Goal: Task Accomplishment & Management: Manage account settings

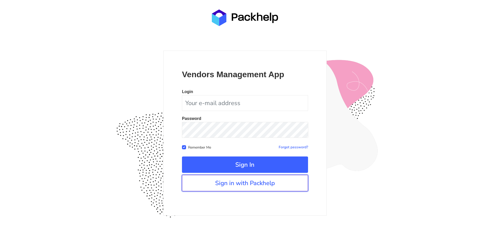
click at [251, 181] on link "Sign in with Packhelp" at bounding box center [245, 183] width 126 height 16
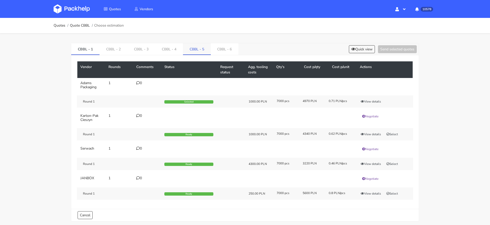
click at [193, 49] on link "CBBL - 5" at bounding box center [197, 48] width 28 height 11
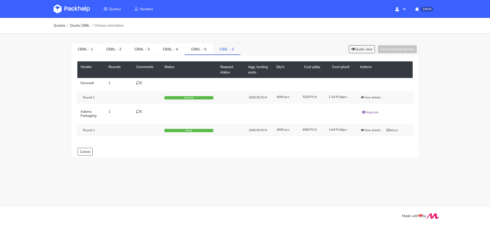
click at [215, 49] on link "CBBL - 6" at bounding box center [227, 48] width 28 height 11
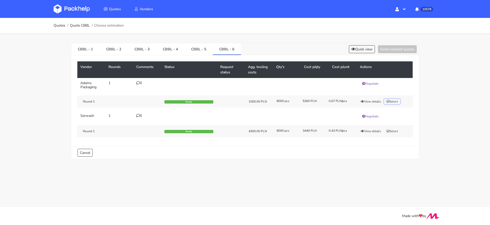
click at [394, 101] on button "Select" at bounding box center [392, 101] width 16 height 5
click at [392, 50] on button "Send selected quotes ( 1 )" at bounding box center [394, 49] width 46 height 8
click at [372, 100] on button "View details" at bounding box center [370, 101] width 25 height 5
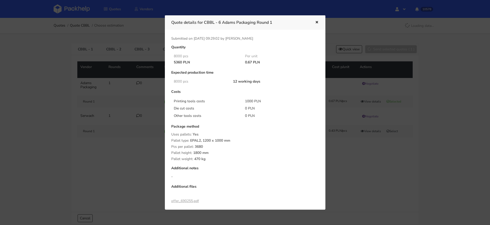
click at [430, 103] on div at bounding box center [245, 112] width 490 height 225
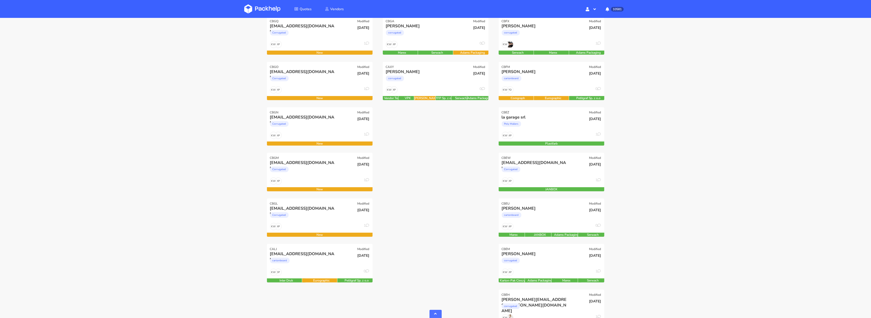
scroll to position [151, 0]
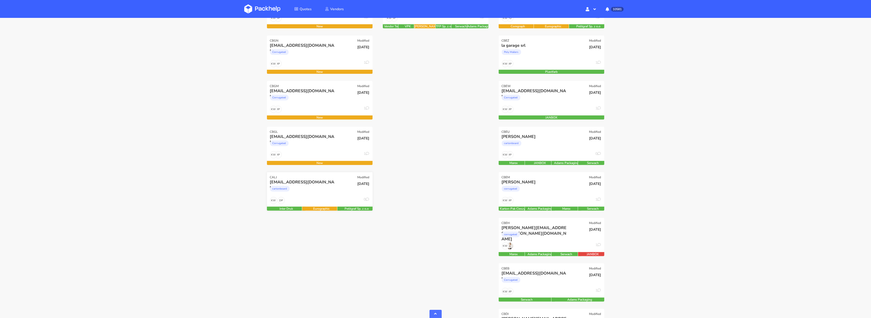
click at [328, 189] on div "cartonboard" at bounding box center [304, 190] width 68 height 10
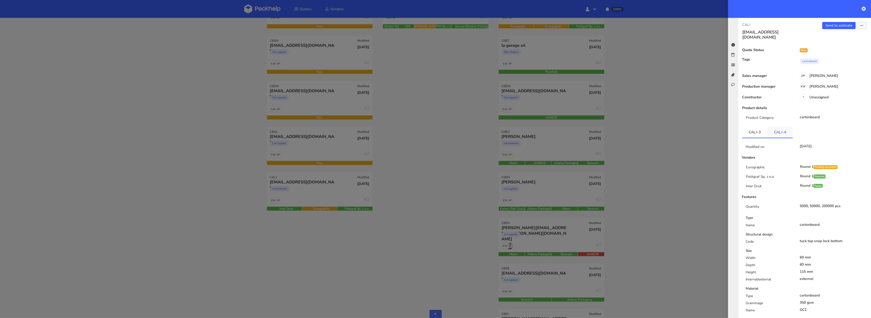
click at [781, 126] on link "CALJ-4" at bounding box center [780, 131] width 25 height 11
click at [829, 26] on link "Send to estimate" at bounding box center [839, 25] width 33 height 7
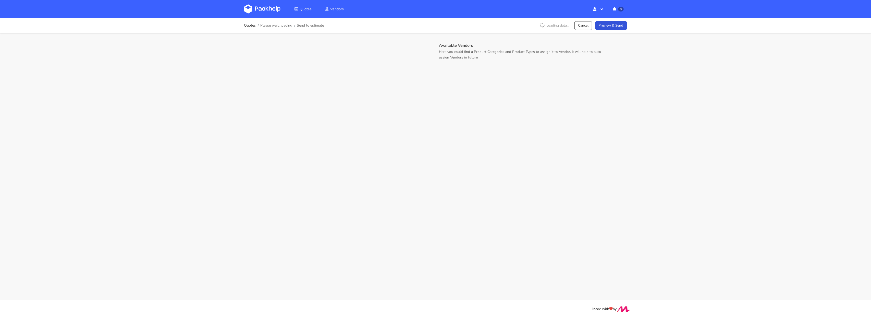
click at [253, 4] on img at bounding box center [262, 8] width 36 height 9
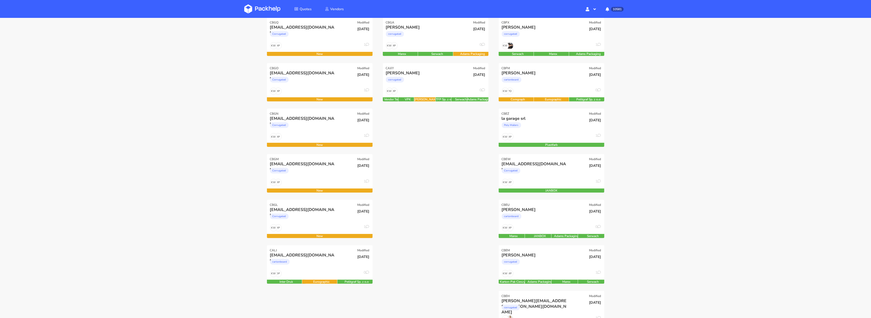
scroll to position [126, 0]
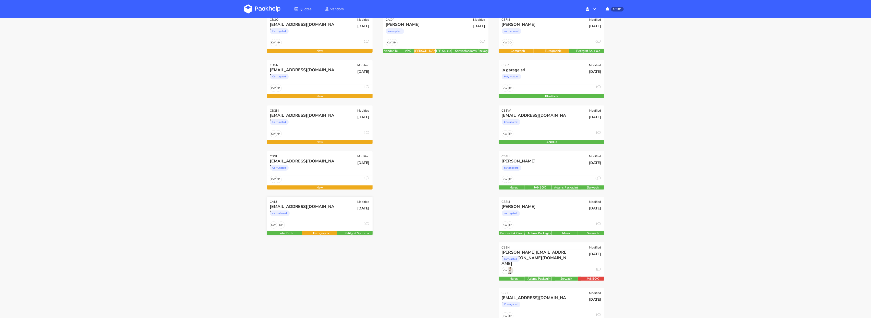
click at [316, 214] on div "cartonboard" at bounding box center [304, 214] width 68 height 10
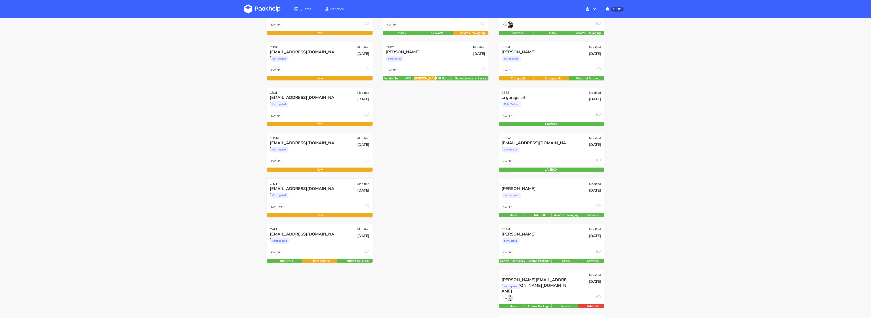
scroll to position [89, 0]
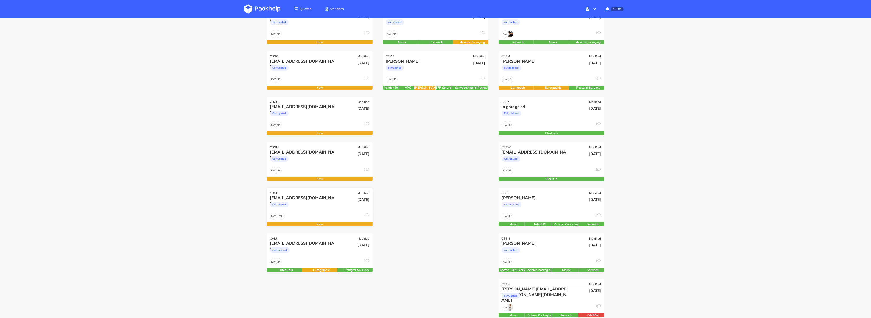
click at [321, 198] on div "[EMAIL_ADDRESS][DOMAIN_NAME]" at bounding box center [304, 198] width 68 height 6
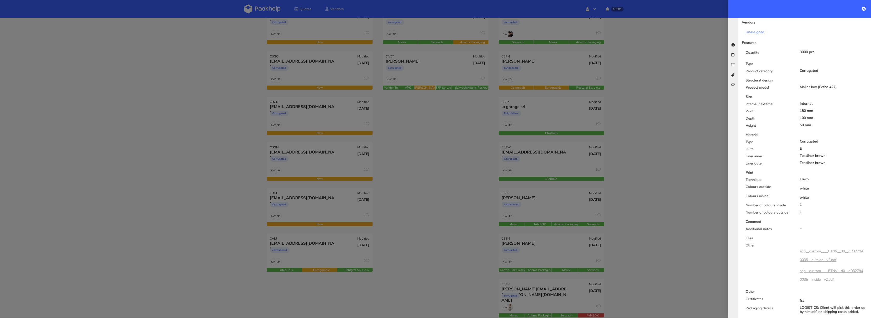
scroll to position [264, 0]
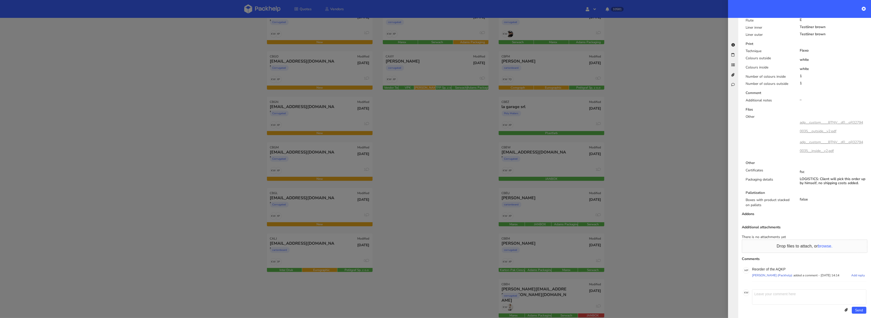
click at [785, 267] on p "Reorder of the AQKP" at bounding box center [809, 269] width 114 height 4
copy p "AQKP"
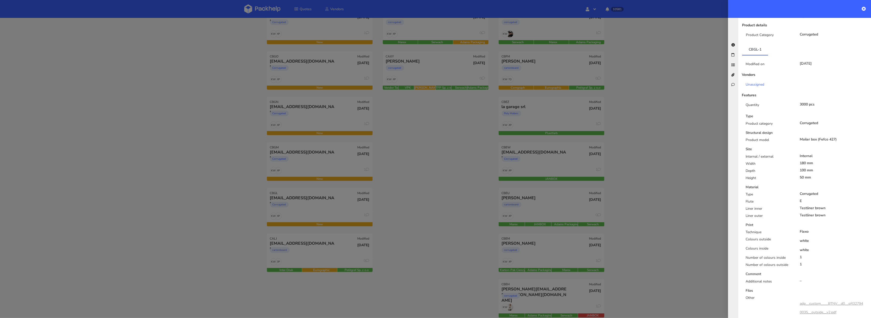
scroll to position [0, 0]
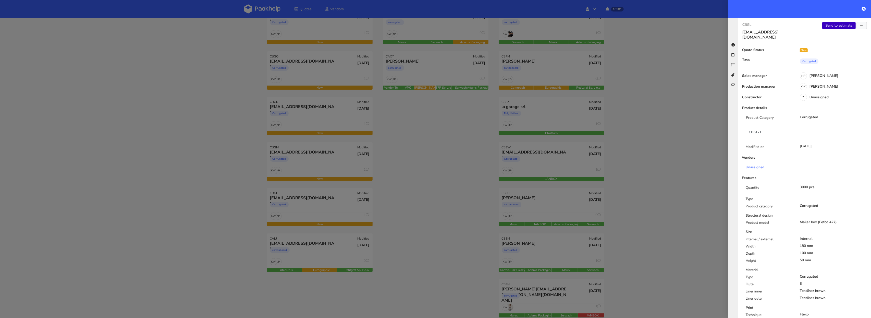
click at [838, 25] on link "Send to estimate" at bounding box center [839, 25] width 33 height 7
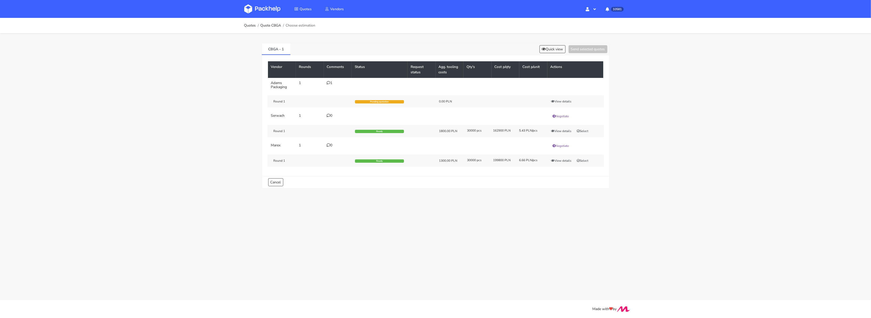
click at [329, 84] on icon at bounding box center [329, 83] width 4 height 4
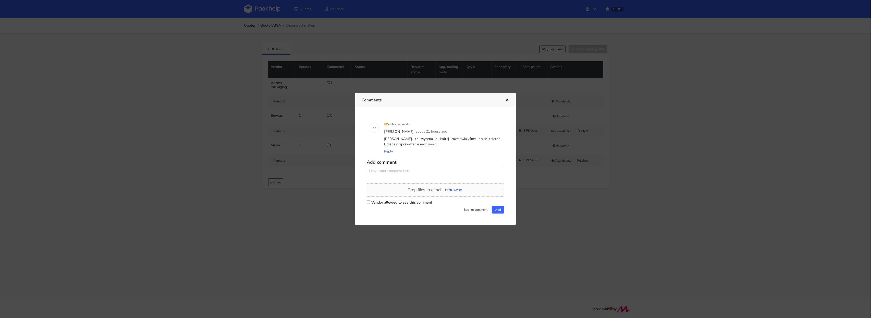
click at [188, 90] on div at bounding box center [435, 159] width 871 height 318
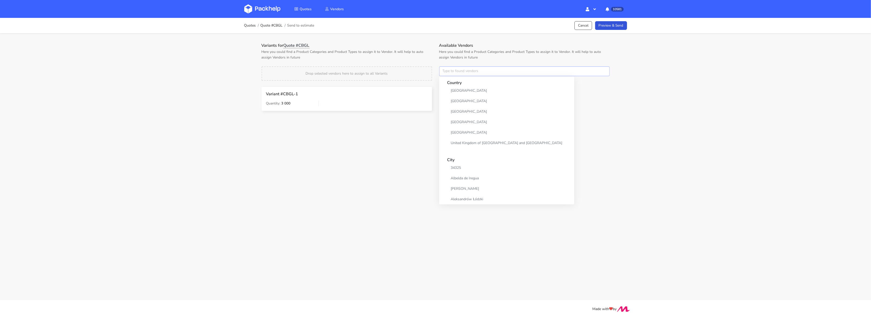
click at [458, 71] on input "text" at bounding box center [524, 71] width 171 height 10
type input "adams"
click at [461, 88] on link "adams" at bounding box center [471, 90] width 47 height 9
click at [405, 62] on div "Variants for Quote #CBGL Here you could find a Product Categories and Product T…" at bounding box center [347, 80] width 178 height 75
click at [447, 72] on button "×" at bounding box center [445, 71] width 7 height 7
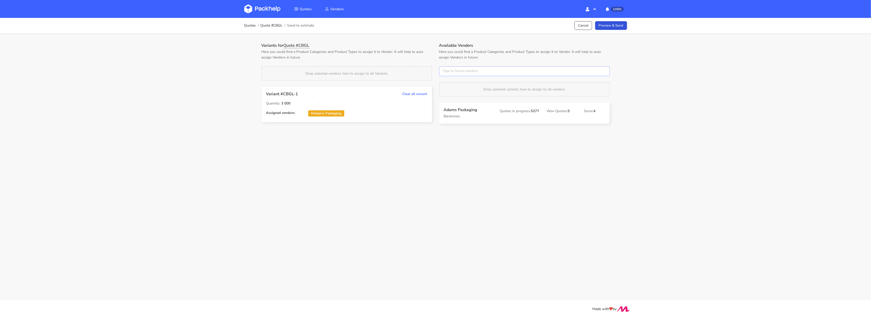
click at [447, 72] on input "text" at bounding box center [524, 71] width 171 height 10
type input "serw"
drag, startPoint x: 451, startPoint y: 88, endPoint x: 442, endPoint y: 79, distance: 12.7
click at [451, 88] on link "serw" at bounding box center [471, 90] width 47 height 9
click at [421, 67] on div "Drop selected vendors here to assign to all Variants" at bounding box center [347, 73] width 171 height 14
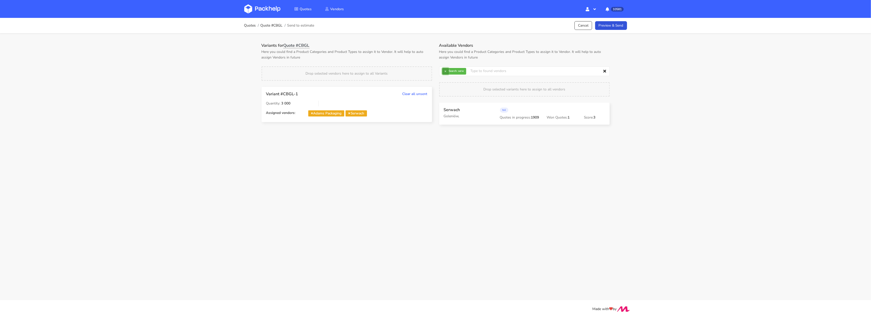
click at [446, 70] on button "×" at bounding box center [445, 71] width 7 height 7
click at [446, 70] on input "text" at bounding box center [524, 71] width 171 height 10
type input "mare"
click at [454, 90] on link "mare" at bounding box center [471, 90] width 47 height 9
click at [423, 58] on p "Here you could find a Product Categories and Product Types to assign it to Vend…" at bounding box center [347, 54] width 171 height 11
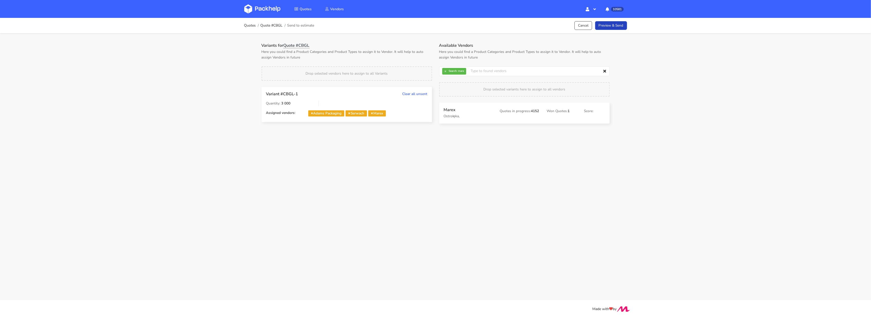
click at [608, 24] on link "Preview & Send" at bounding box center [611, 25] width 32 height 9
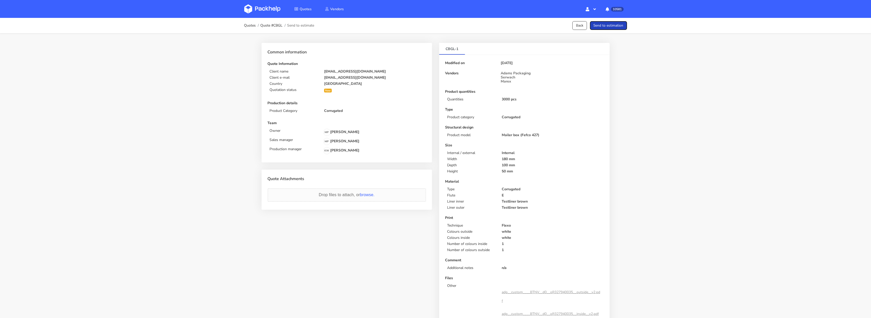
click at [608, 25] on button "Send to estimation" at bounding box center [608, 25] width 37 height 9
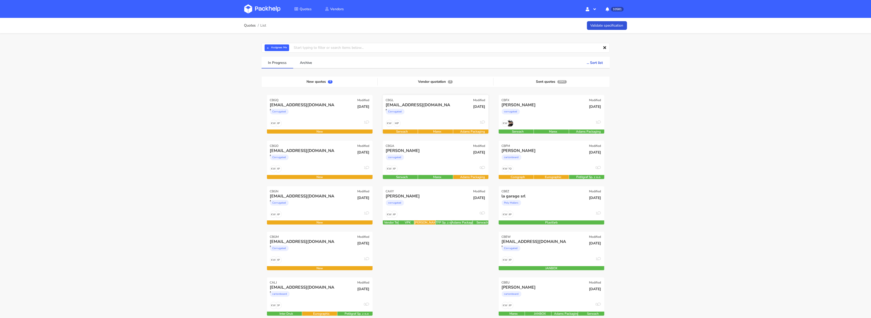
click at [426, 117] on div "Corrugated" at bounding box center [420, 113] width 68 height 10
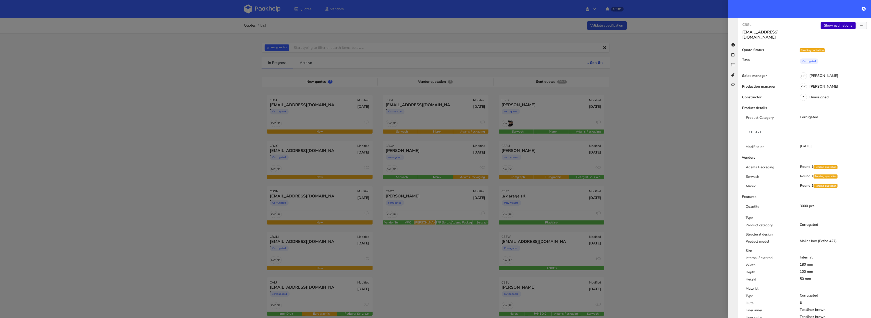
click at [834, 25] on link "Show estimations" at bounding box center [838, 25] width 35 height 7
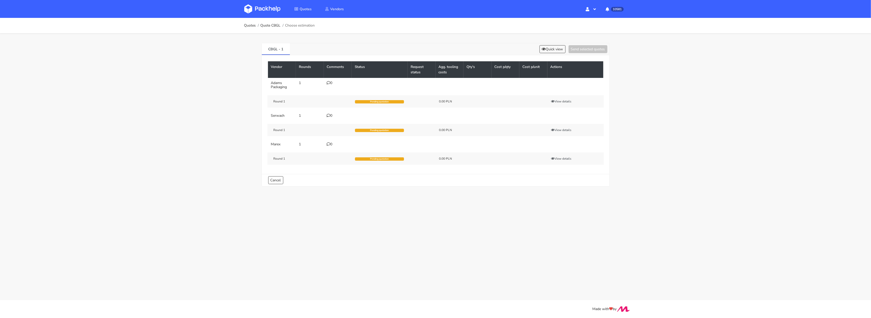
click at [329, 82] on icon at bounding box center [329, 83] width 4 height 4
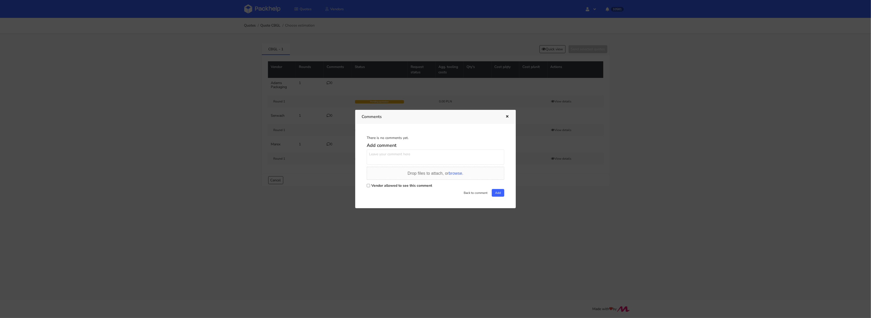
click at [369, 184] on input "Vendor allowed to see this comment" at bounding box center [368, 185] width 3 height 3
checkbox input "true"
click at [376, 157] on textarea at bounding box center [436, 156] width 138 height 15
paste textarea "R358363974_AQKP"
type textarea "Powtórka R358363974_AQKP"
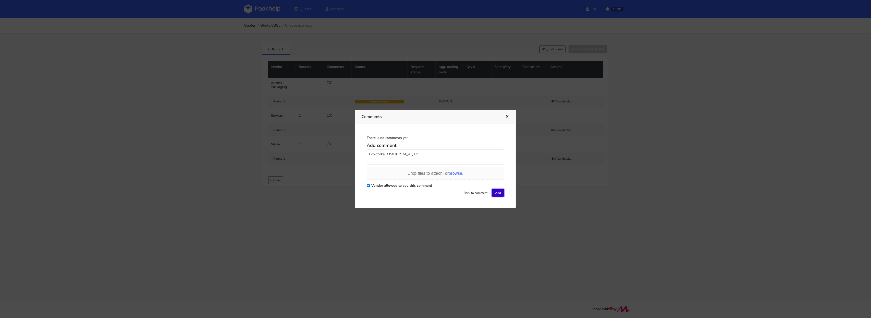
click at [497, 196] on button "Add" at bounding box center [498, 193] width 13 height 8
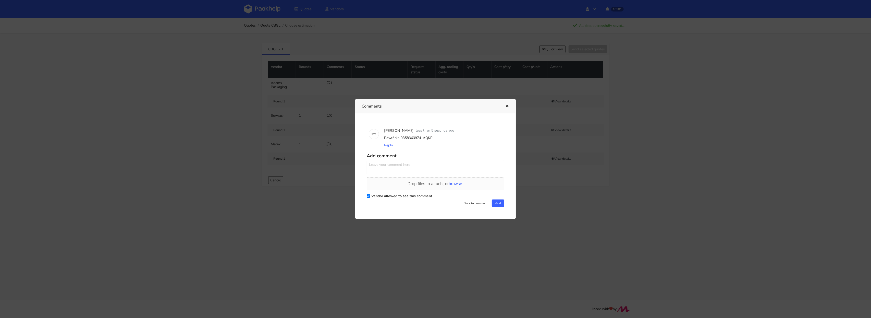
click at [215, 107] on div at bounding box center [435, 159] width 871 height 318
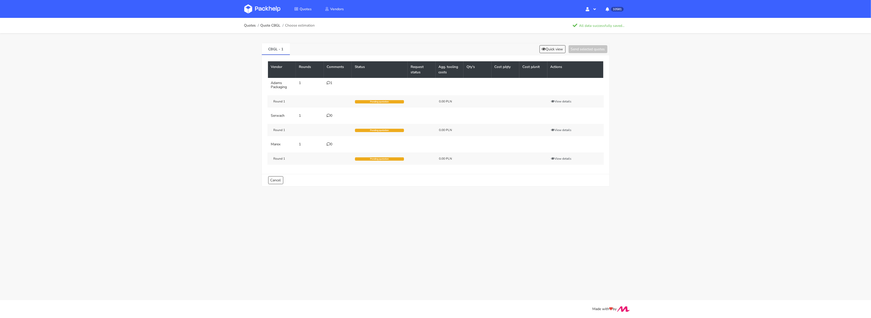
click at [263, 10] on img at bounding box center [262, 8] width 36 height 9
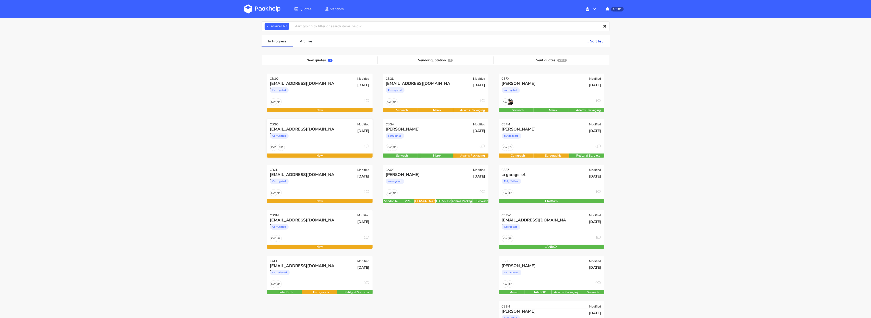
scroll to position [22, 0]
click at [320, 228] on div "Corrugated" at bounding box center [304, 227] width 68 height 10
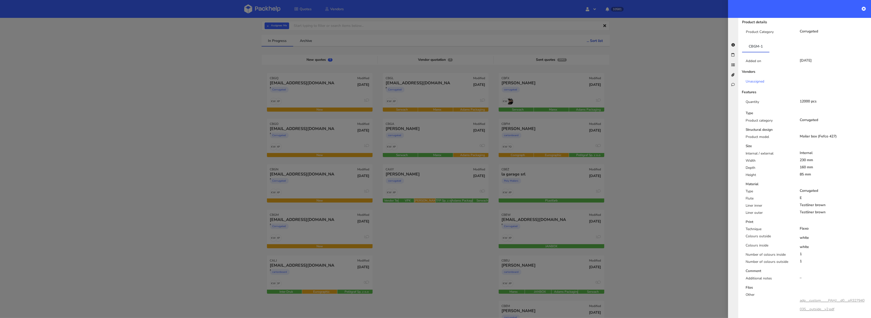
scroll to position [264, 0]
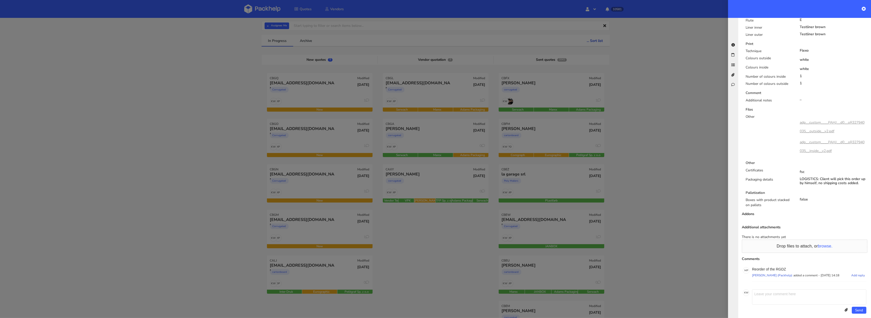
click at [782, 267] on p "Reorder of the RGDZ" at bounding box center [809, 269] width 114 height 4
copy p "RGDZ"
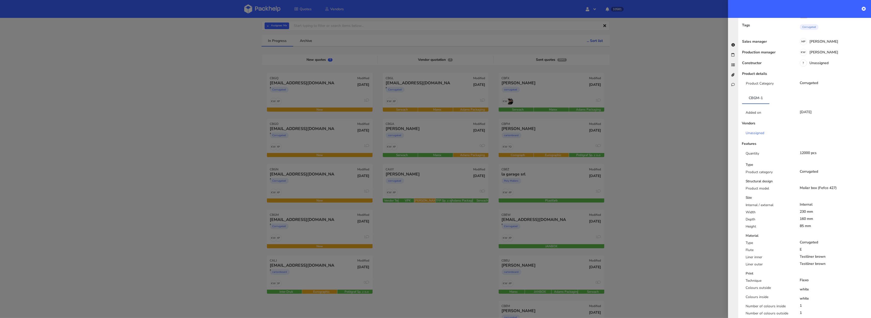
scroll to position [0, 0]
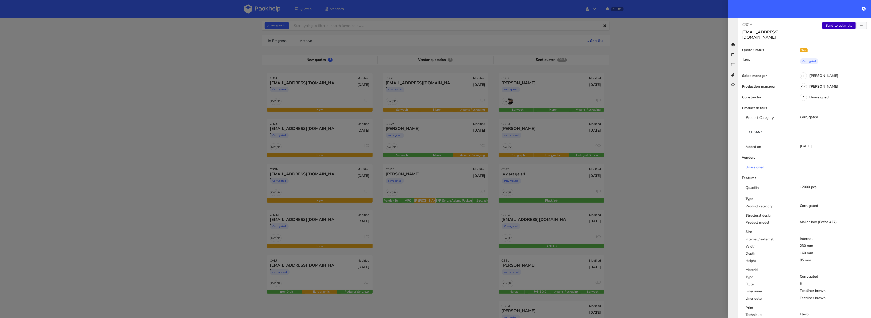
click at [835, 28] on link "Send to estimate" at bounding box center [839, 25] width 33 height 7
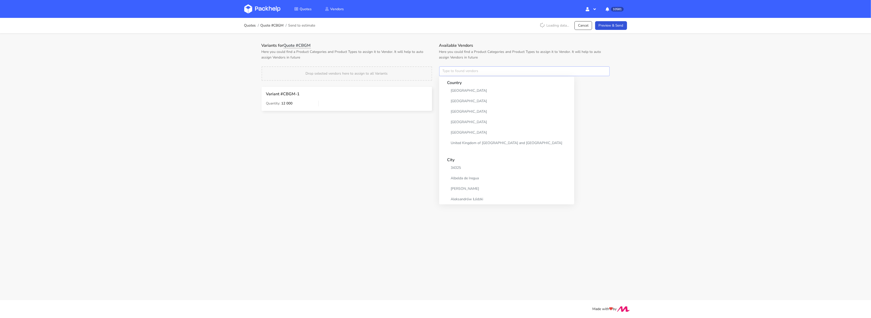
click at [447, 69] on input "text" at bounding box center [524, 71] width 171 height 10
type input "adams"
click at [452, 90] on link "adams" at bounding box center [471, 90] width 47 height 9
click at [417, 50] on p "Here you could find a Product Categories and Product Types to assign it to Vend…" at bounding box center [347, 54] width 171 height 11
click at [447, 73] on button "×" at bounding box center [445, 71] width 7 height 7
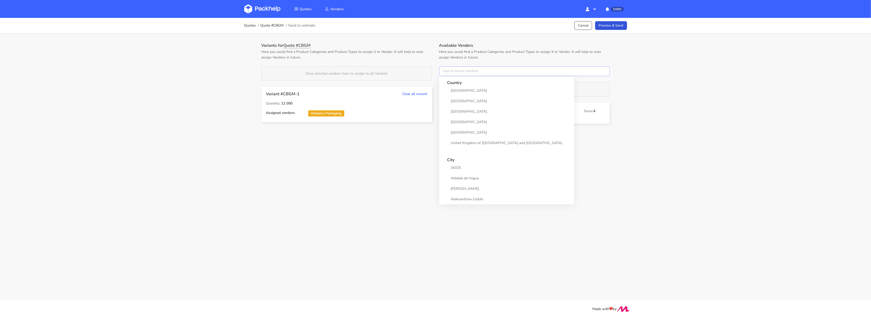
click at [447, 73] on input "text" at bounding box center [524, 71] width 171 height 10
type input "serw"
click at [451, 90] on link "serw" at bounding box center [471, 90] width 47 height 9
click at [416, 67] on div "Drop selected vendors here to assign to all Variants" at bounding box center [347, 73] width 171 height 14
click at [446, 68] on button "×" at bounding box center [445, 71] width 7 height 7
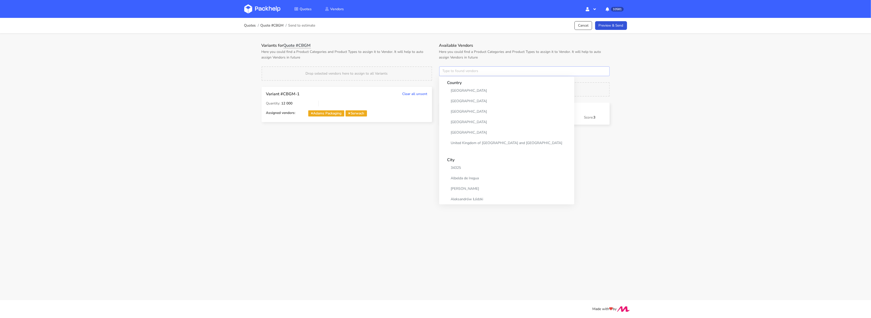
click at [446, 67] on input "text" at bounding box center [524, 71] width 171 height 10
type input "mare"
click at [462, 92] on link "mare" at bounding box center [471, 90] width 47 height 9
click at [430, 70] on div "Drop selected vendors here to assign to all Variants" at bounding box center [347, 73] width 171 height 14
click at [607, 24] on link "Preview & Send" at bounding box center [611, 25] width 32 height 9
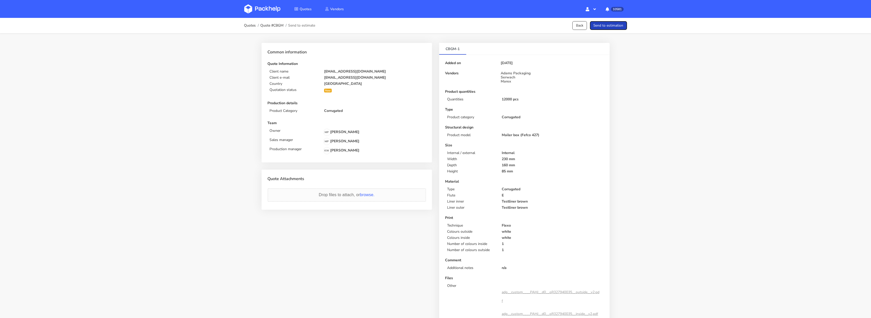
click at [608, 25] on button "Send to estimation" at bounding box center [608, 25] width 37 height 9
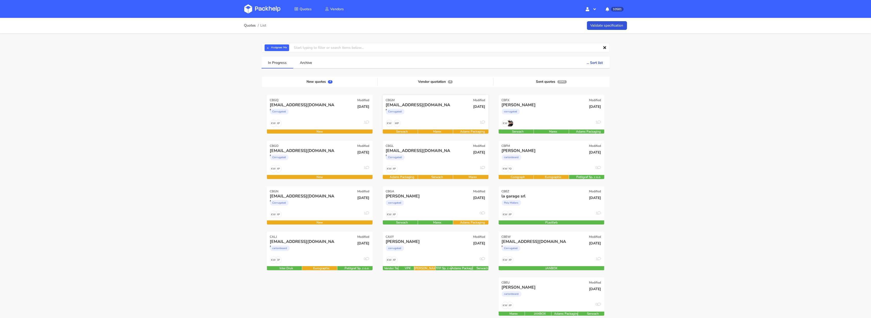
click at [432, 114] on div "Corrugated" at bounding box center [420, 113] width 68 height 10
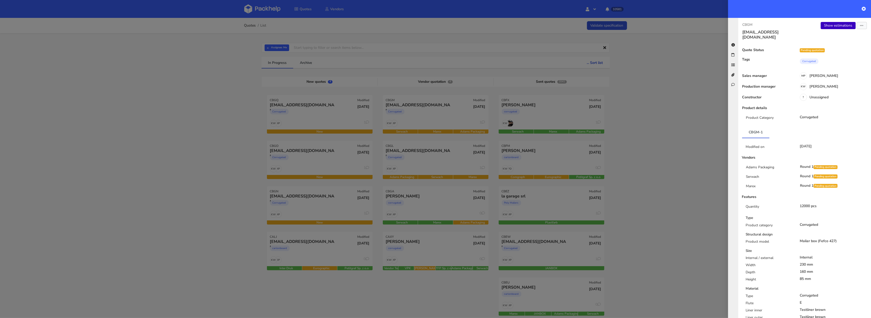
click at [841, 28] on link "Show estimations" at bounding box center [838, 25] width 35 height 7
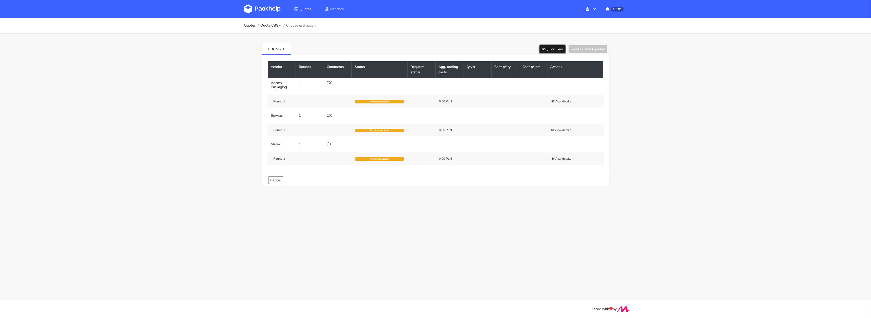
click at [546, 48] on button "Quick view" at bounding box center [553, 49] width 26 height 8
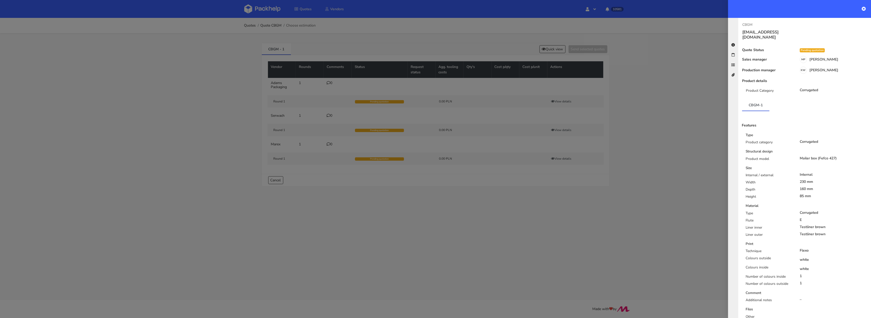
click at [333, 88] on div at bounding box center [435, 159] width 871 height 318
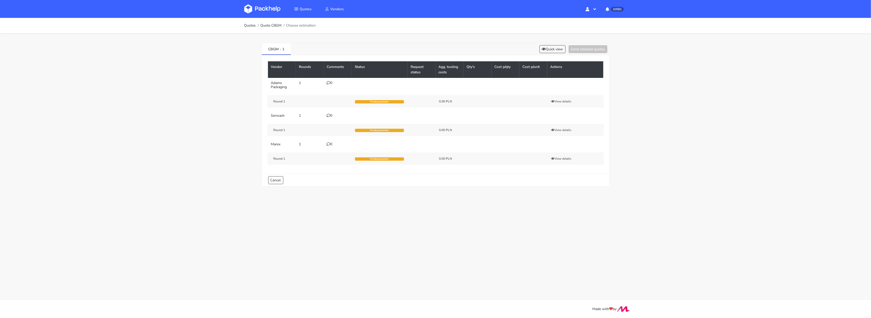
click at [332, 86] on td "0" at bounding box center [338, 85] width 28 height 14
click at [327, 82] on td "0" at bounding box center [338, 85] width 28 height 14
click at [328, 82] on icon at bounding box center [329, 83] width 4 height 4
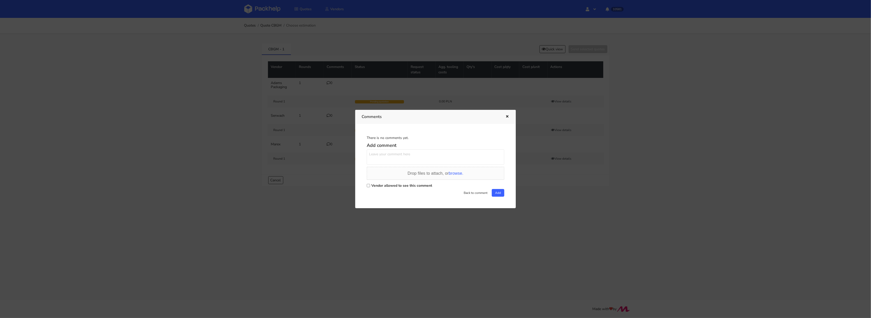
click at [368, 186] on input "Vendor allowed to see this comment" at bounding box center [368, 185] width 3 height 3
checkbox input "true"
click at [378, 158] on textarea at bounding box center [436, 156] width 138 height 15
paste textarea "R722553191_RGDZ"
type textarea "Powtórka R722553191_RGDZ"
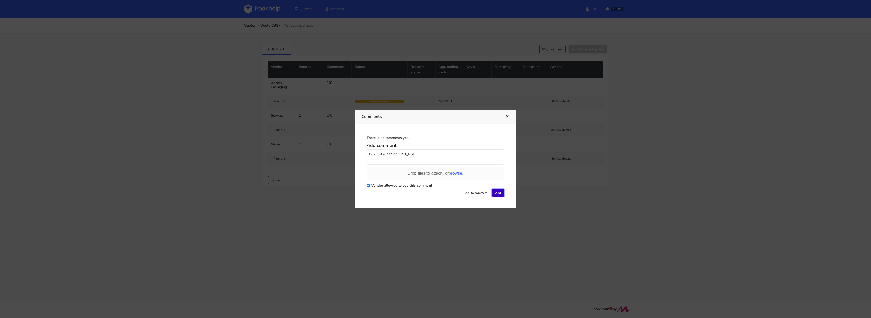
click at [495, 192] on button "Add" at bounding box center [498, 193] width 13 height 8
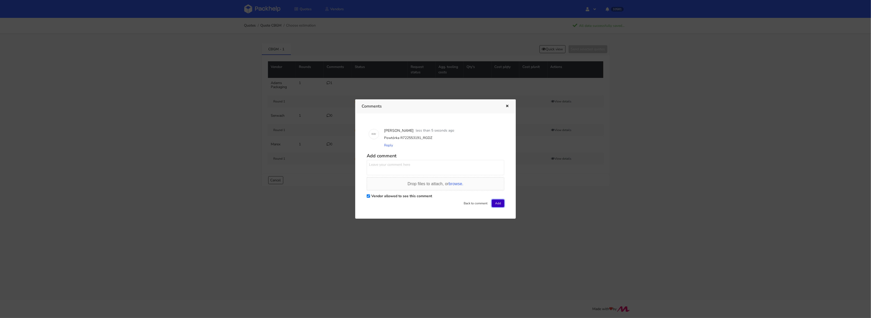
click at [498, 203] on button "Add" at bounding box center [498, 203] width 13 height 8
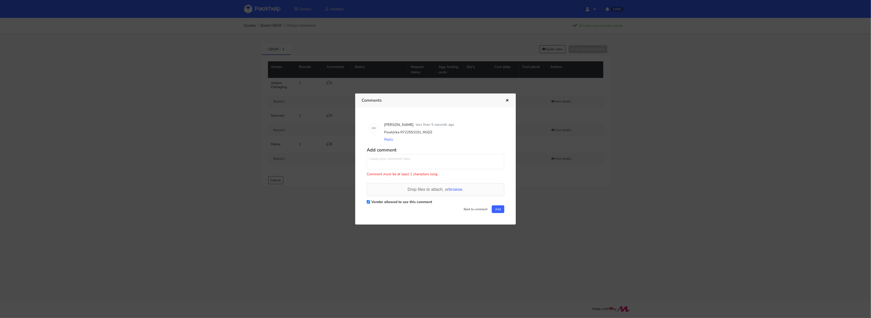
click at [285, 124] on div at bounding box center [435, 159] width 871 height 318
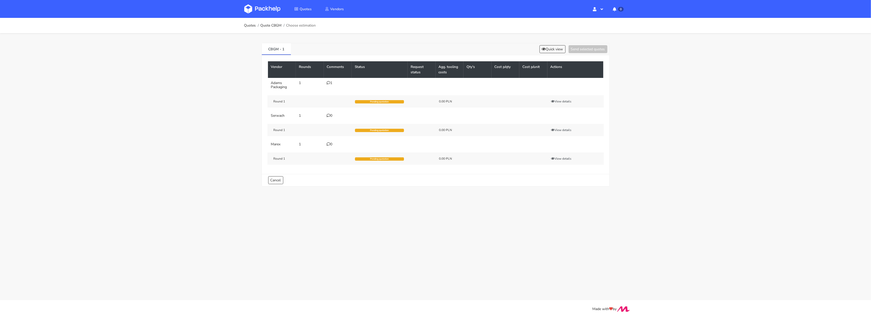
click at [328, 80] on td "1" at bounding box center [338, 85] width 28 height 14
click at [329, 83] on icon at bounding box center [329, 83] width 4 height 4
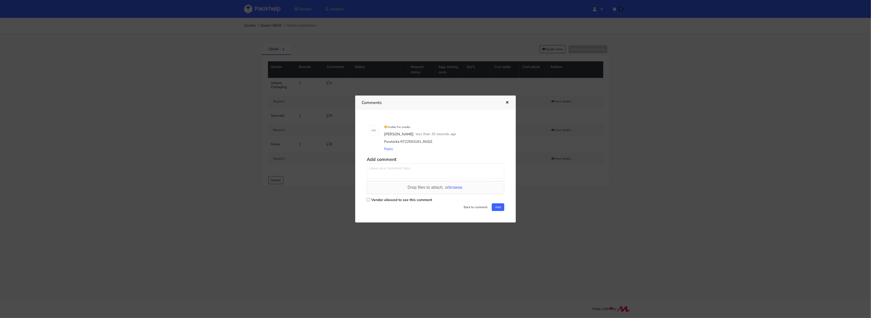
click at [306, 51] on div at bounding box center [435, 159] width 871 height 318
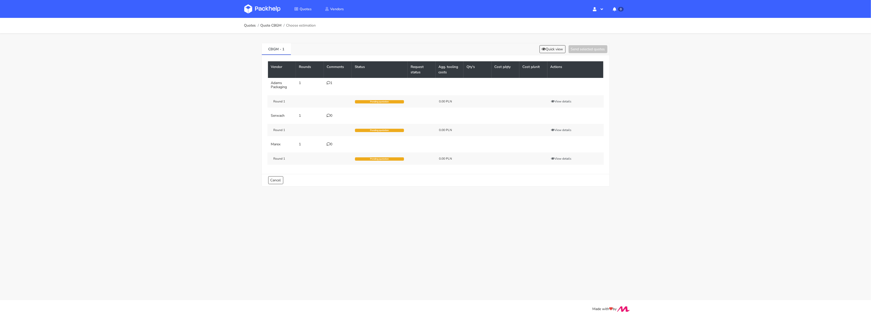
click at [265, 12] on img at bounding box center [262, 8] width 36 height 9
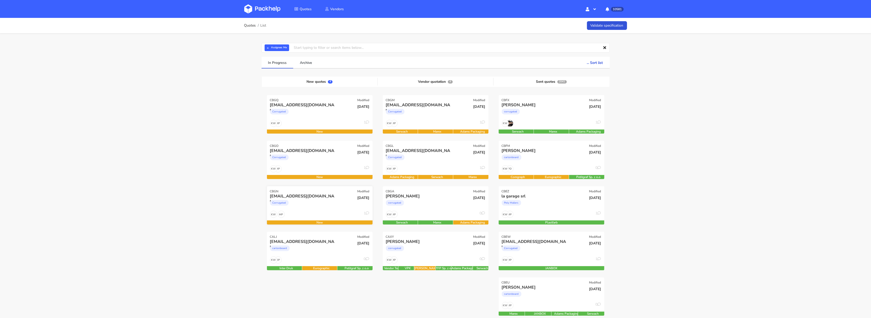
click at [309, 204] on div "Corrugated" at bounding box center [304, 204] width 68 height 10
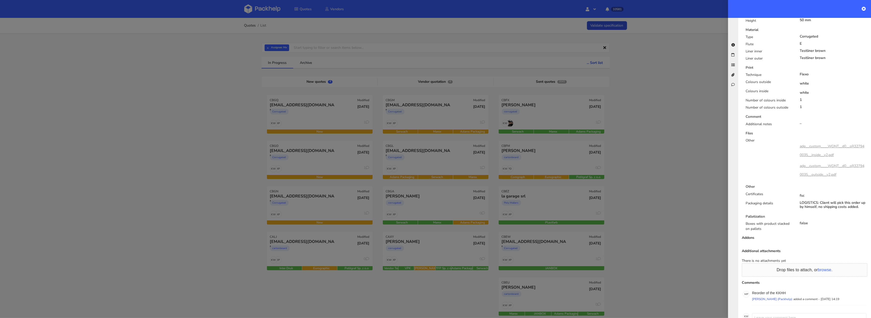
scroll to position [264, 0]
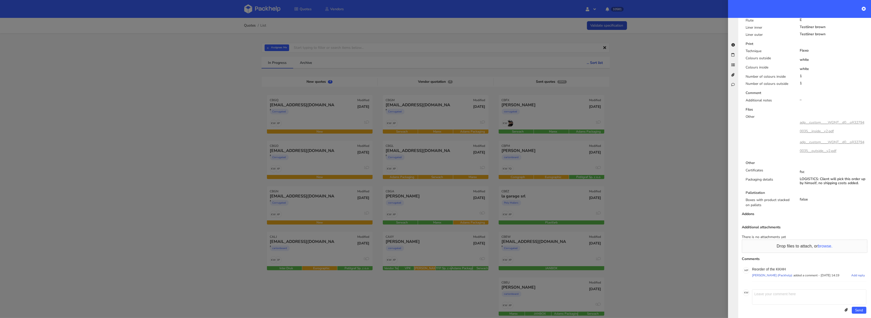
click at [781, 267] on div "Reorder of the KKHH Monika Poźniak (Packhelp) added a comment - 2 September 202…" at bounding box center [809, 274] width 114 height 14
click at [780, 267] on p "Reorder of the KKHH" at bounding box center [809, 269] width 114 height 4
copy p "KKHH"
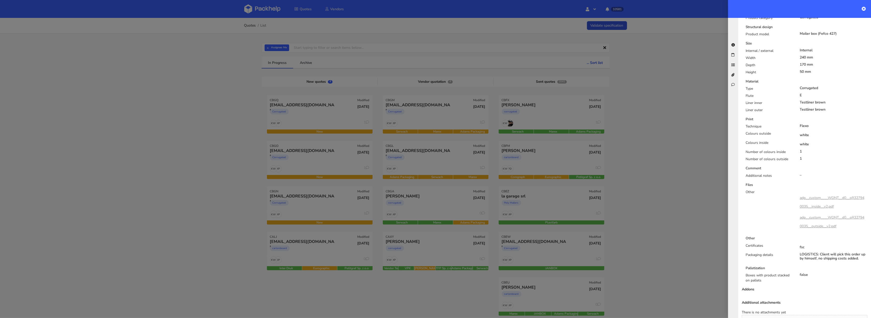
scroll to position [0, 0]
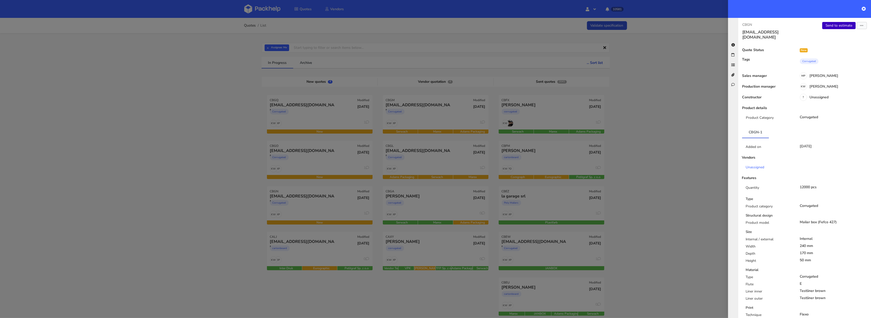
click at [840, 26] on link "Send to estimate" at bounding box center [839, 25] width 33 height 7
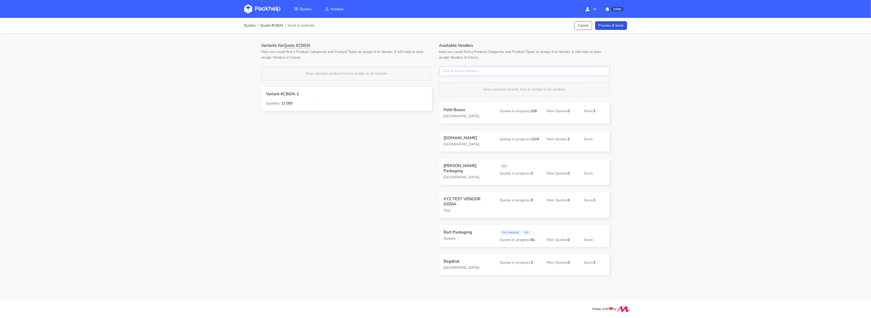
click at [458, 74] on input "text" at bounding box center [524, 71] width 171 height 10
type input "adams"
click at [464, 91] on link "adams" at bounding box center [471, 90] width 47 height 9
click at [396, 63] on div "Variants for Quote #CBGN Here you could find a Product Categories and Product T…" at bounding box center [347, 80] width 178 height 75
click at [446, 73] on button "×" at bounding box center [445, 71] width 7 height 7
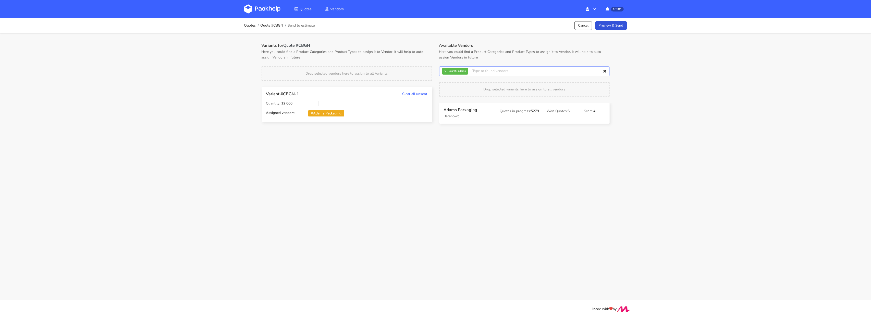
click at [446, 73] on input "text" at bounding box center [524, 71] width 171 height 10
type input "serw"
click at [455, 90] on link "serw" at bounding box center [471, 90] width 47 height 9
click at [416, 58] on p "Here you could find a Product Categories and Product Types to assign it to Vend…" at bounding box center [347, 54] width 171 height 11
click at [444, 73] on button "×" at bounding box center [445, 71] width 7 height 7
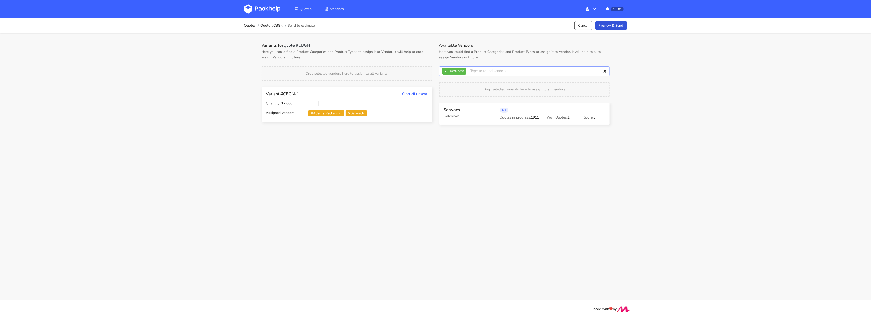
click at [445, 72] on input "text" at bounding box center [524, 71] width 171 height 10
type input "marex"
click at [454, 91] on link "marex" at bounding box center [471, 90] width 47 height 9
click at [413, 55] on p "Here you could find a Product Categories and Product Types to assign it to Vend…" at bounding box center [347, 54] width 171 height 11
click at [620, 18] on div "Quotes Vendors Hello, Klaudia Profile Sign Out 10581 Notifications Monika Poźni…" at bounding box center [436, 9] width 408 height 18
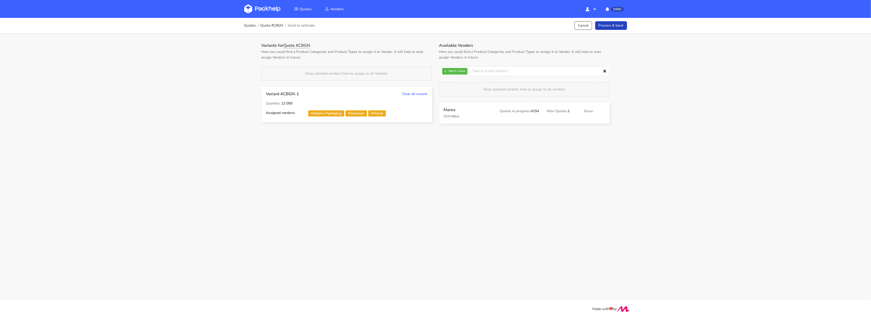
click at [620, 26] on link "Preview & Send" at bounding box center [611, 25] width 32 height 9
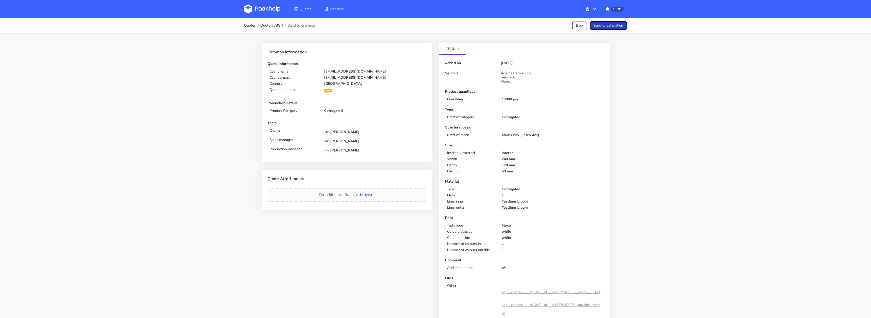
click at [618, 27] on button "Send to estimation" at bounding box center [608, 25] width 37 height 9
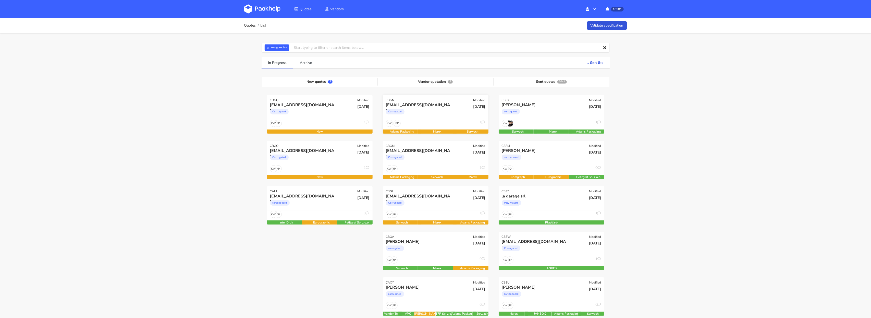
click at [429, 115] on div "Corrugated" at bounding box center [420, 113] width 68 height 10
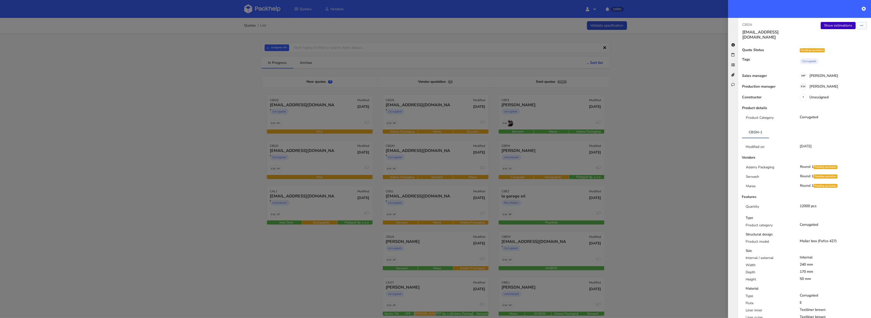
click at [835, 27] on link "Show estimations" at bounding box center [838, 25] width 35 height 7
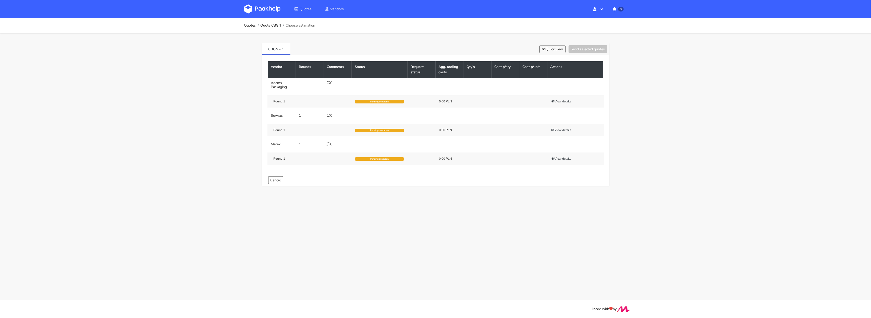
click at [332, 83] on div "0" at bounding box center [338, 83] width 22 height 4
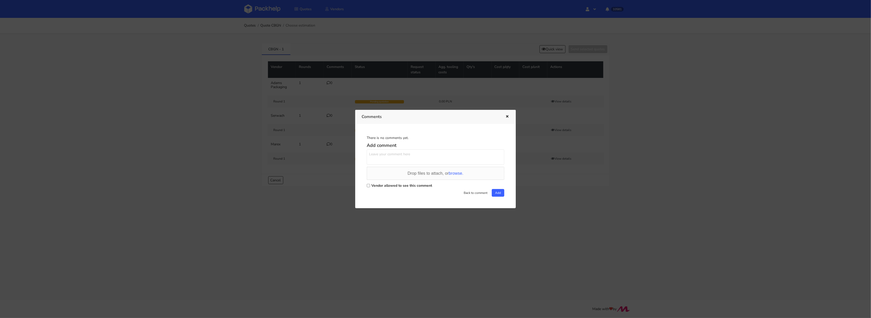
click at [375, 185] on label "Vendor allowed to see this comment" at bounding box center [401, 185] width 61 height 5
click at [370, 185] on input "Vendor allowed to see this comment" at bounding box center [368, 185] width 3 height 3
checkbox input "true"
click at [379, 160] on textarea at bounding box center [436, 156] width 138 height 15
paste textarea "R722553191_KKHH"
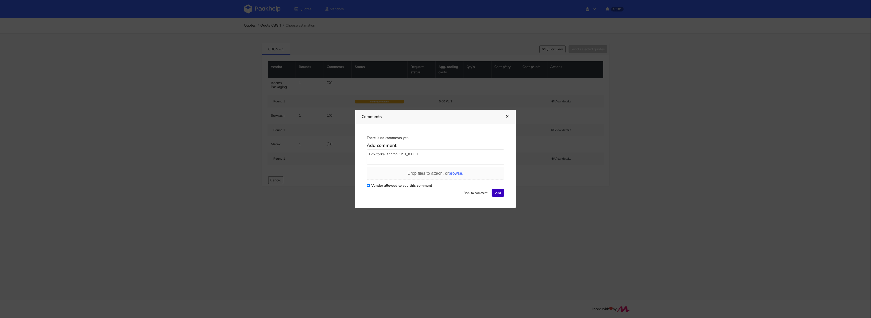
type textarea "Powtórka R722553191_KKHH"
click at [493, 192] on button "Add" at bounding box center [498, 193] width 13 height 8
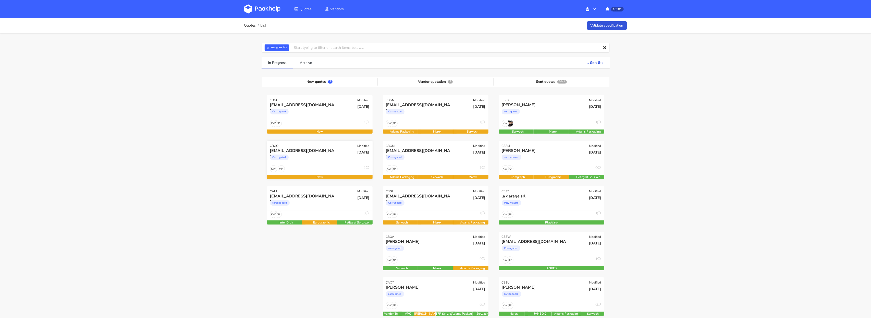
click at [320, 161] on div "Corrugated" at bounding box center [304, 158] width 68 height 10
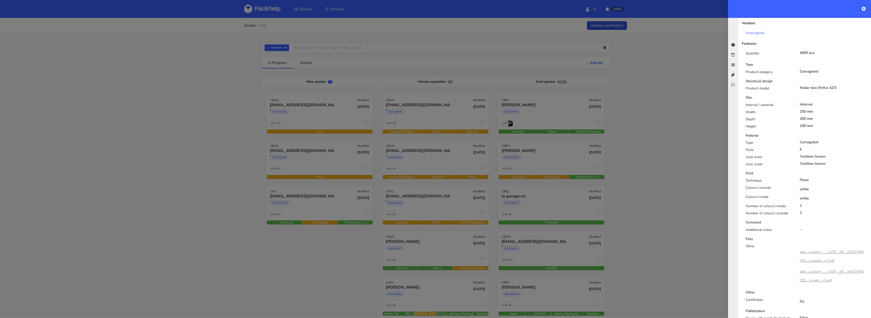
scroll to position [252, 0]
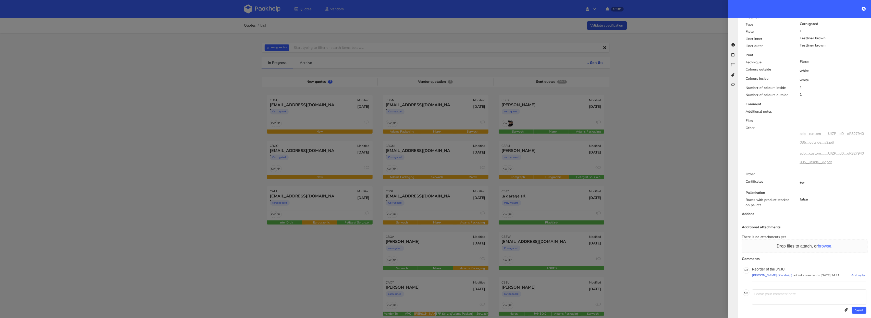
click at [781, 267] on p "Reorder of the JNJU" at bounding box center [809, 269] width 114 height 4
copy p "JNJU"
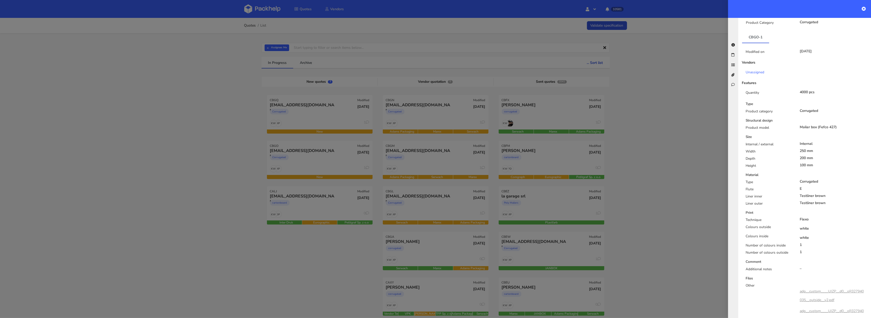
scroll to position [0, 0]
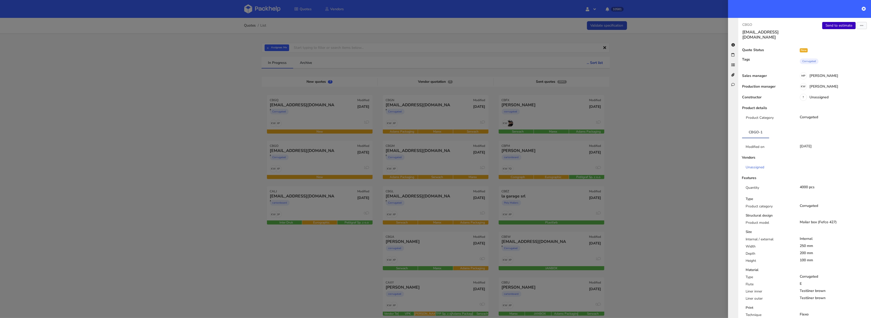
click at [841, 25] on link "Send to estimate" at bounding box center [839, 25] width 33 height 7
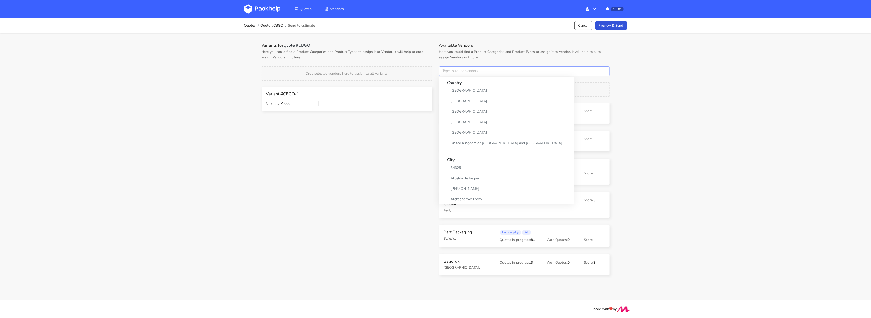
click at [477, 73] on input "text" at bounding box center [524, 71] width 171 height 10
type input "adams"
click at [469, 90] on link "adams" at bounding box center [471, 90] width 47 height 9
click at [428, 65] on div "Variants for Quote #CBGO Here you could find a Product Categories and Product T…" at bounding box center [347, 80] width 178 height 75
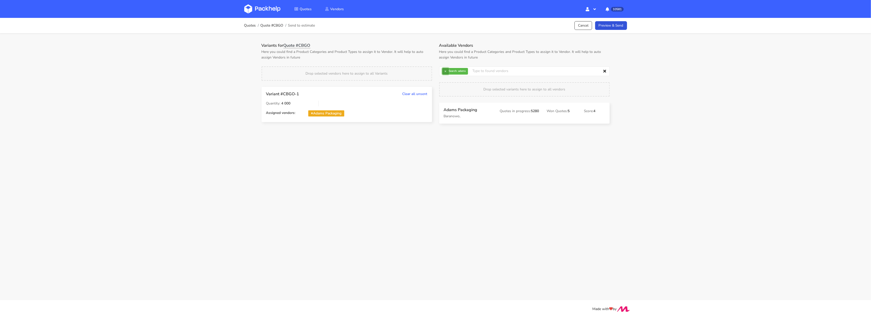
click at [445, 72] on button "×" at bounding box center [445, 71] width 7 height 7
click at [445, 72] on input "text" at bounding box center [524, 71] width 171 height 10
type input "serw"
click at [447, 86] on div "Search serw" at bounding box center [471, 87] width 60 height 20
click at [454, 92] on link "serw" at bounding box center [471, 90] width 47 height 9
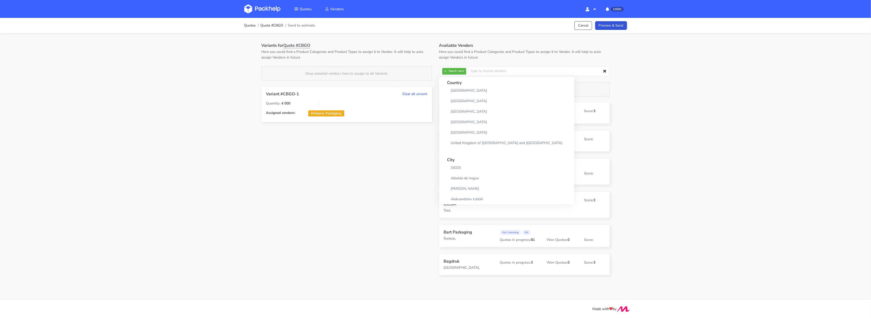
click at [410, 69] on div "Drop selected vendors here to assign to all Variants" at bounding box center [347, 73] width 171 height 14
click at [445, 73] on button "×" at bounding box center [445, 71] width 7 height 7
click at [445, 73] on input "text" at bounding box center [524, 71] width 171 height 10
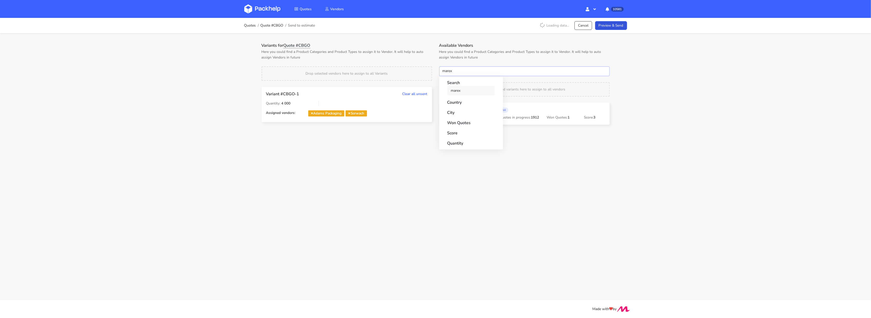
type input "marex"
click at [458, 94] on link "marex" at bounding box center [471, 90] width 47 height 9
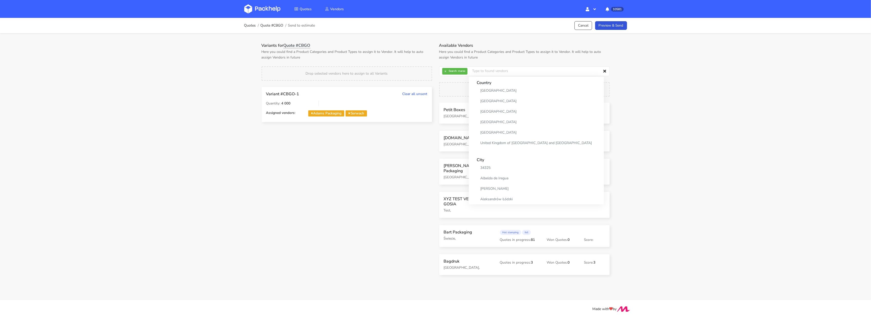
click at [415, 61] on div "Variants for Quote #CBGO Here you could find a Product Categories and Product T…" at bounding box center [347, 86] width 178 height 86
click at [604, 26] on link "Preview & Send" at bounding box center [611, 25] width 32 height 9
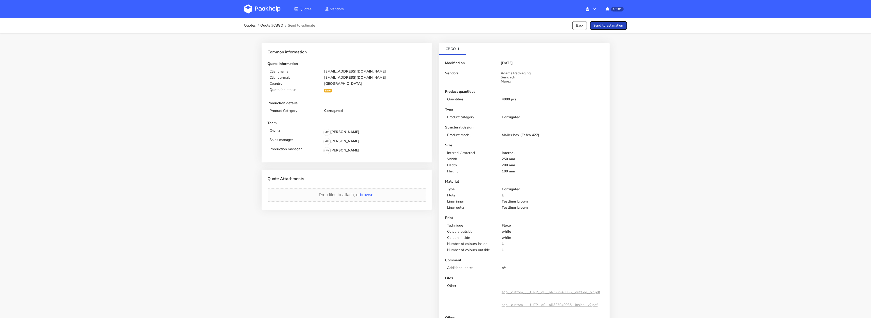
click at [611, 26] on button "Send to estimation" at bounding box center [608, 25] width 37 height 9
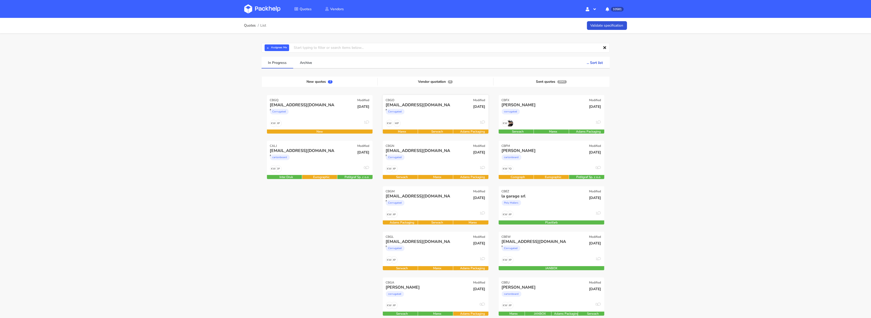
click at [428, 115] on div "Corrugated" at bounding box center [420, 113] width 68 height 10
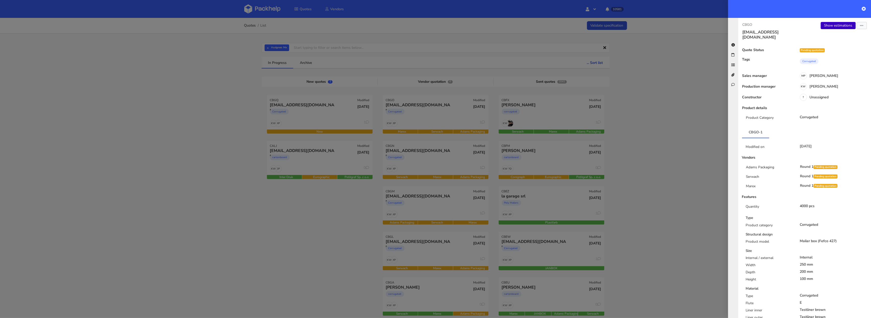
click at [835, 28] on link "Show estimations" at bounding box center [838, 25] width 35 height 7
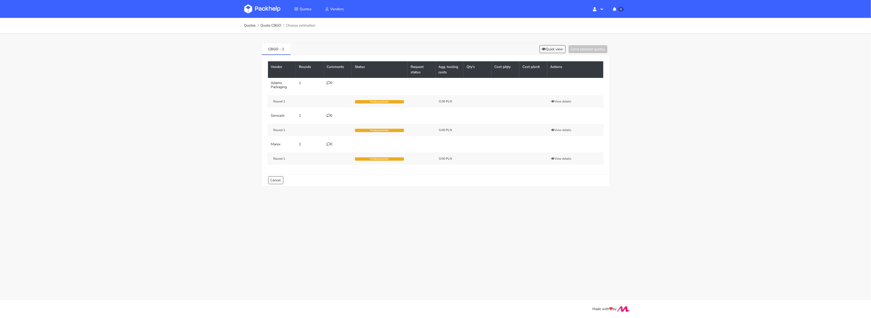
click at [329, 82] on icon at bounding box center [329, 83] width 4 height 4
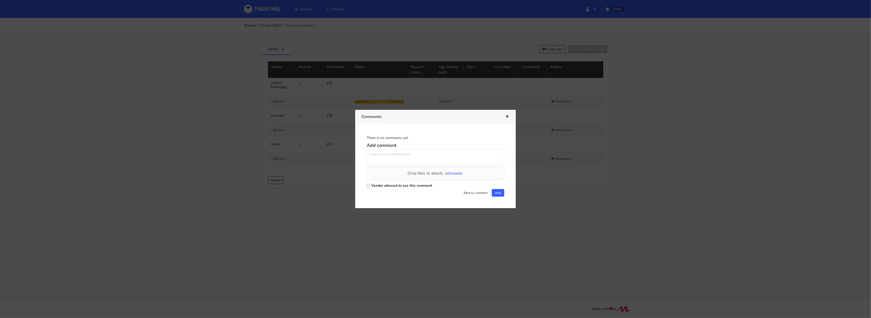
click at [398, 185] on label "Vendor allowed to see this comment" at bounding box center [401, 185] width 61 height 5
click at [370, 185] on input "Vendor allowed to see this comment" at bounding box center [368, 185] width 3 height 3
checkbox input "true"
click at [396, 157] on textarea at bounding box center [436, 156] width 138 height 15
paste textarea "R358363974_JNJU"
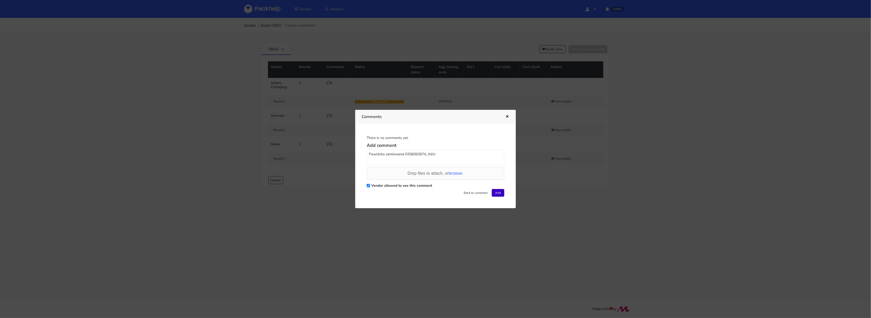
type textarea "Powtórka zamówienia R358363974_JNJU"
click at [500, 193] on button "Add" at bounding box center [498, 193] width 13 height 8
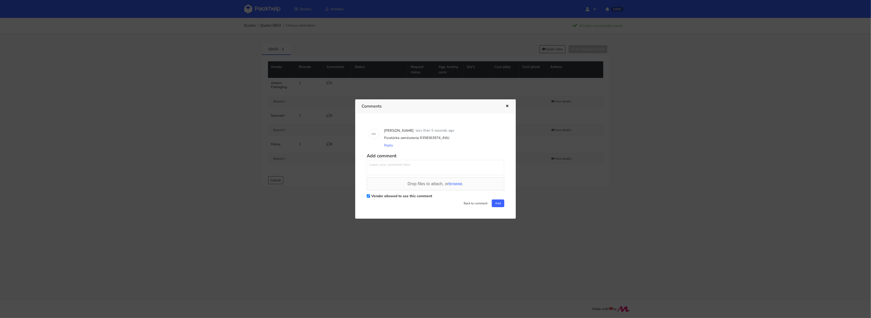
click at [273, 14] on div at bounding box center [435, 159] width 871 height 318
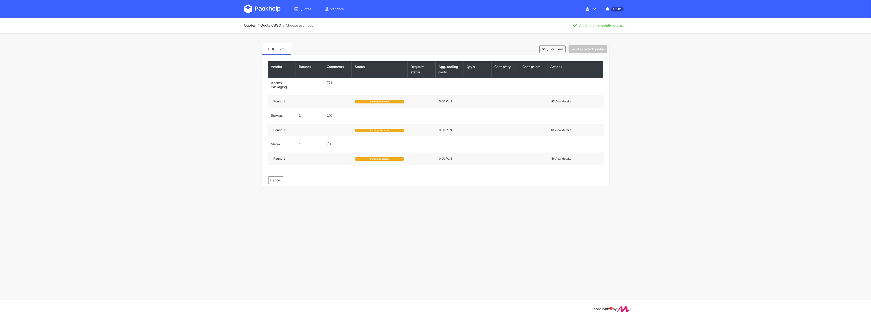
click at [263, 12] on img at bounding box center [262, 8] width 36 height 9
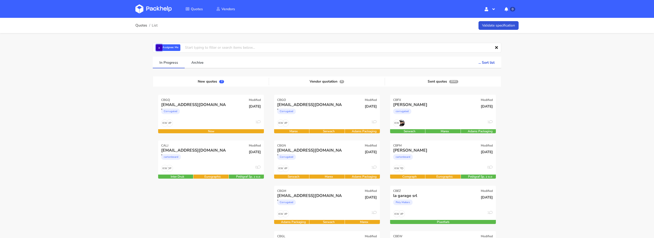
click at [157, 45] on button "×" at bounding box center [159, 47] width 7 height 7
click at [160, 46] on input "text" at bounding box center [327, 48] width 348 height 10
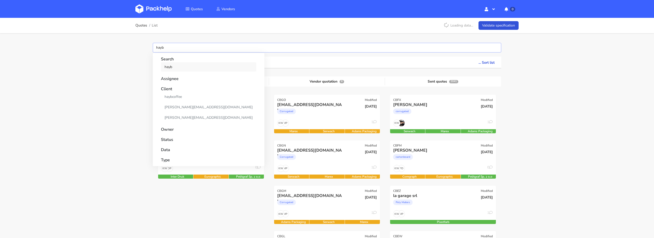
type input "hayb"
click at [171, 69] on link "hayb" at bounding box center [208, 66] width 95 height 9
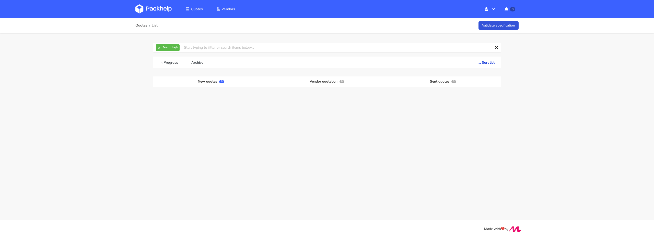
click at [163, 48] on strong "Search:" at bounding box center [166, 48] width 8 height 2
click at [159, 48] on button "×" at bounding box center [159, 47] width 7 height 7
click at [159, 48] on input "text" at bounding box center [327, 48] width 348 height 10
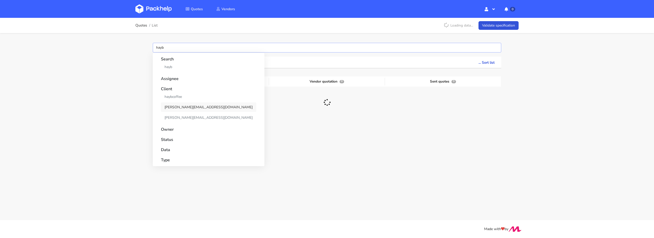
type input "hayb"
click at [179, 106] on link "[PERSON_NAME][EMAIL_ADDRESS][DOMAIN_NAME]" at bounding box center [208, 107] width 95 height 9
click at [116, 108] on div "Quotes List Loading data... Validate specification hayb Search hayb Assignee Cl…" at bounding box center [327, 98] width 654 height 160
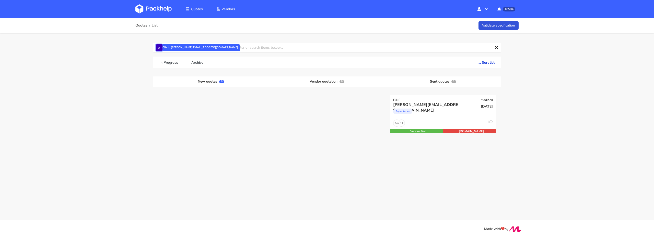
click at [159, 50] on button "×" at bounding box center [159, 47] width 7 height 7
click at [159, 50] on input "text" at bounding box center [327, 48] width 348 height 10
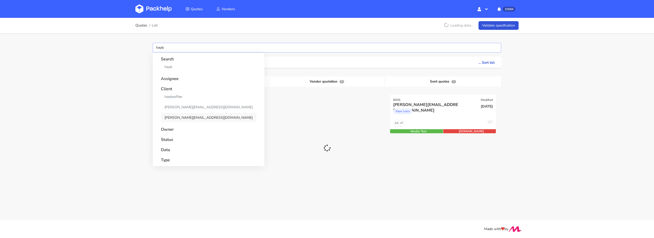
type input "hayb"
drag, startPoint x: 174, startPoint y: 117, endPoint x: 125, endPoint y: 111, distance: 50.2
click at [174, 117] on link "[PERSON_NAME][EMAIL_ADDRESS][DOMAIN_NAME]" at bounding box center [208, 117] width 95 height 9
click at [125, 111] on div "Quotes List Loading data... Validate specification hayb Search hayb Assignee Cl…" at bounding box center [327, 102] width 654 height 169
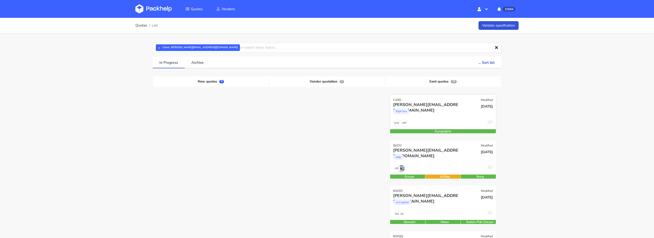
click at [443, 116] on div "Rigid box" at bounding box center [427, 113] width 68 height 10
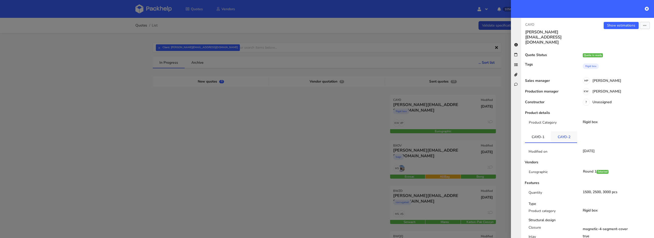
click at [560, 131] on link "CAYO-2" at bounding box center [564, 136] width 26 height 11
click at [92, 56] on div at bounding box center [327, 119] width 654 height 238
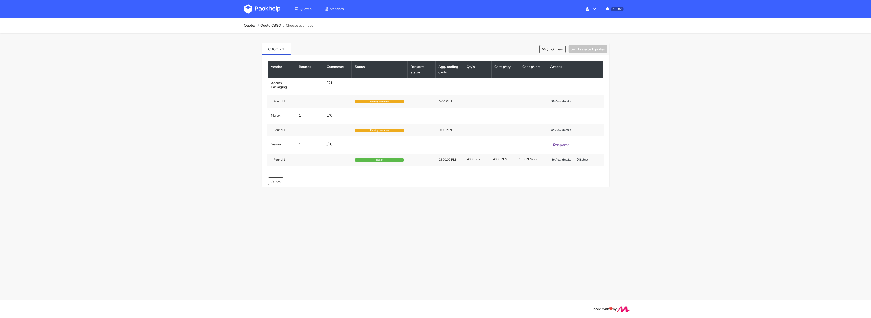
click at [330, 81] on div "1" at bounding box center [338, 83] width 22 height 4
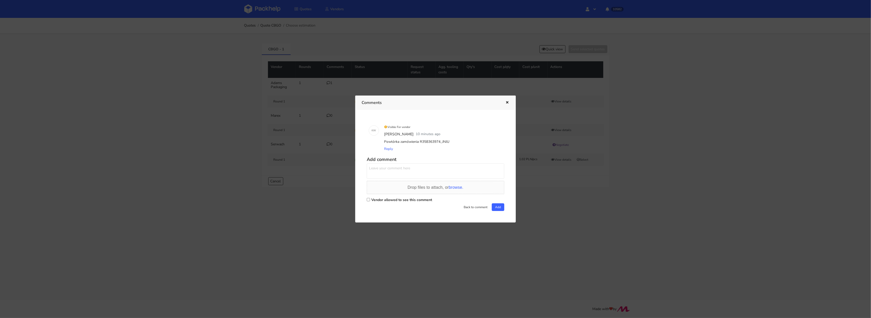
click at [562, 41] on div at bounding box center [435, 159] width 871 height 318
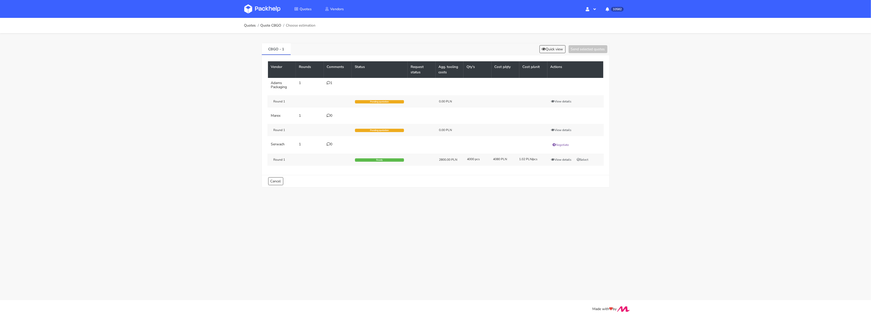
click at [557, 44] on div "CBGO - 1 Quick view Send selected quotes" at bounding box center [436, 49] width 348 height 12
click at [556, 51] on button "Quick view" at bounding box center [553, 49] width 26 height 8
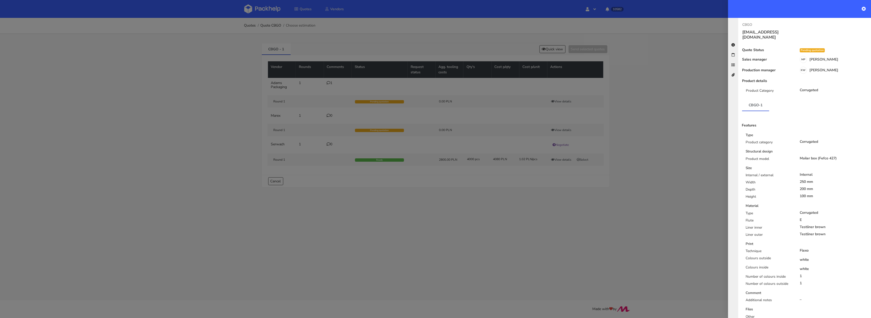
click at [261, 17] on div at bounding box center [435, 159] width 871 height 318
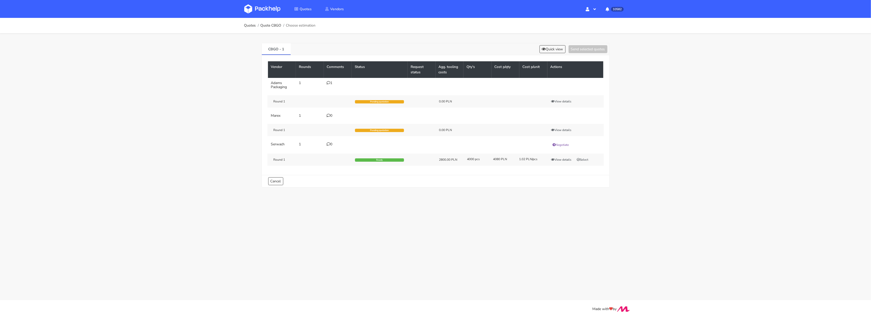
click at [263, 14] on link at bounding box center [266, 9] width 44 height 15
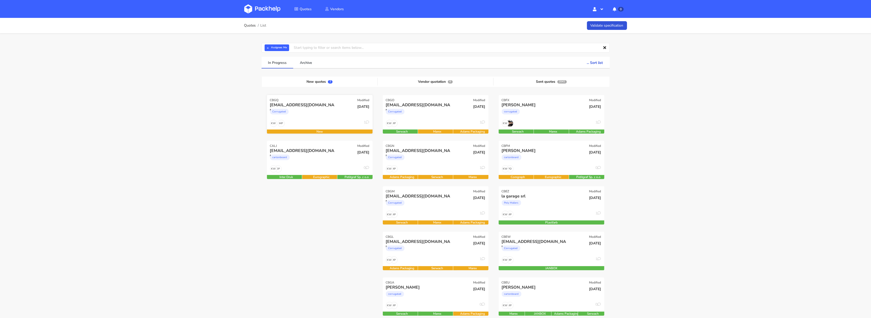
click at [315, 113] on div "Corrugated" at bounding box center [304, 113] width 68 height 10
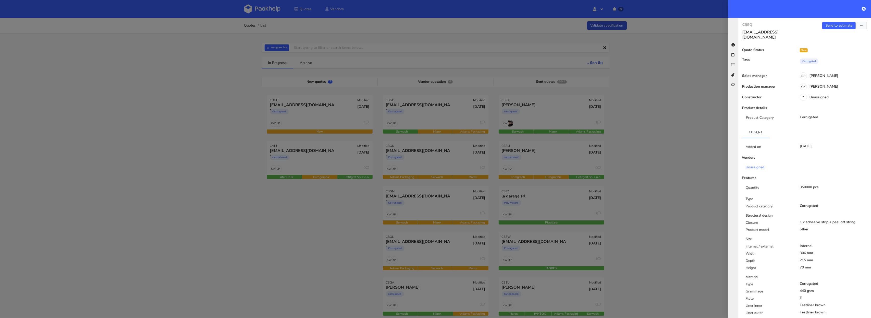
scroll to position [218, 0]
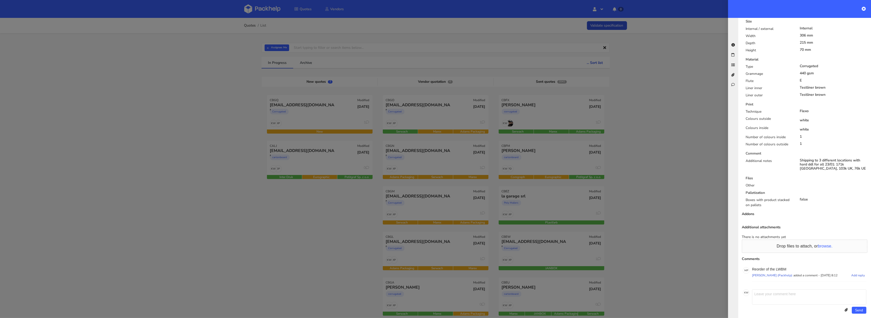
click at [783, 267] on p "Reorder of the LWBM" at bounding box center [809, 269] width 114 height 4
copy p "LWBM"
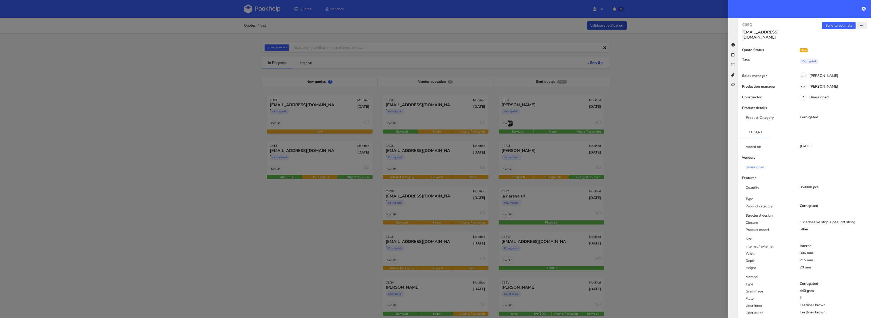
click at [860, 27] on icon "button" at bounding box center [862, 26] width 4 height 4
click at [842, 44] on link "Edit quote" at bounding box center [845, 45] width 45 height 8
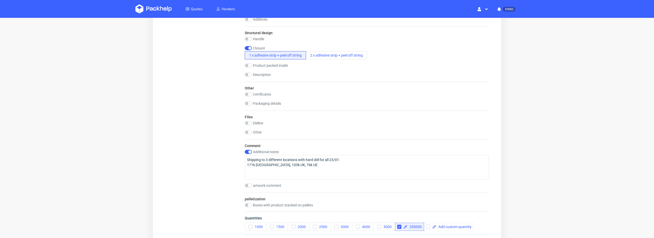
scroll to position [464, 0]
drag, startPoint x: 341, startPoint y: 160, endPoint x: 302, endPoint y: 159, distance: 39.6
click at [302, 159] on textarea "Shipping to 3 different locations with hard ddl for all 23/01: 171k [GEOGRAPHIC…" at bounding box center [367, 166] width 244 height 25
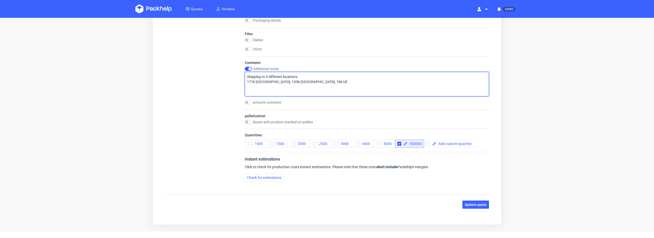
scroll to position [558, 0]
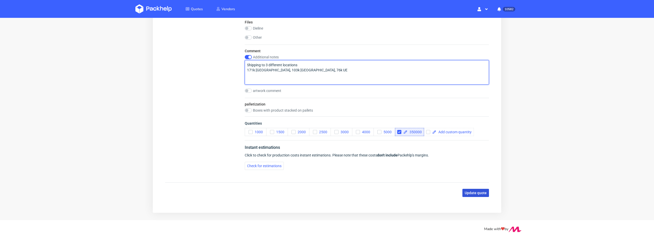
type textarea "Shipping to 3 different locations 171k [GEOGRAPHIC_DATA], 103k [GEOGRAPHIC_DATA…"
click at [479, 189] on button "Update quote" at bounding box center [475, 193] width 27 height 8
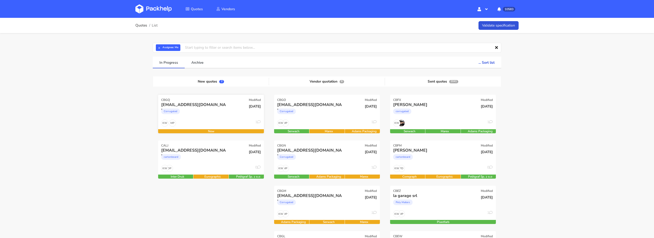
click at [207, 115] on div "Corrugated" at bounding box center [195, 113] width 68 height 10
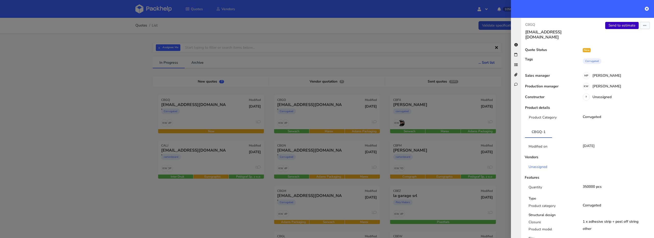
click at [616, 26] on link "Send to estimate" at bounding box center [621, 25] width 33 height 7
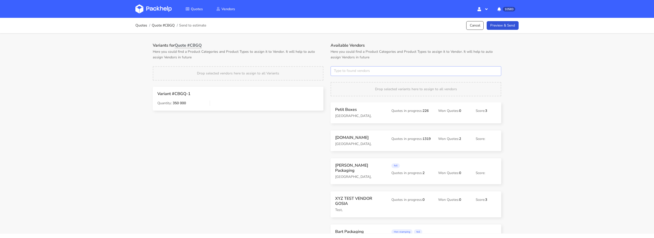
click at [340, 70] on input "text" at bounding box center [415, 71] width 171 height 10
type input "tfp"
click at [345, 90] on link "tfp" at bounding box center [362, 90] width 47 height 9
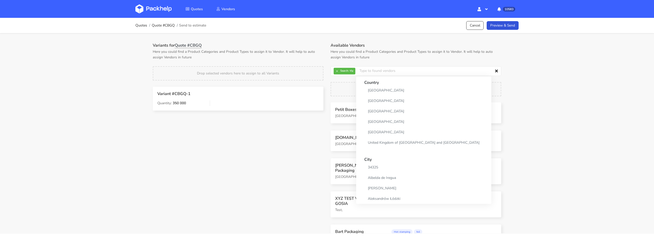
click at [313, 61] on div "Variants for Quote #CBGQ Here you could find a Product Categories and Product T…" at bounding box center [238, 80] width 178 height 75
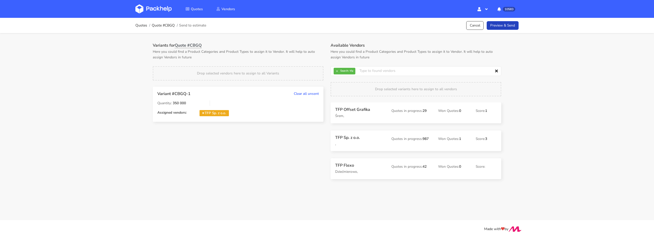
click at [504, 27] on link "Preview & Send" at bounding box center [502, 25] width 32 height 9
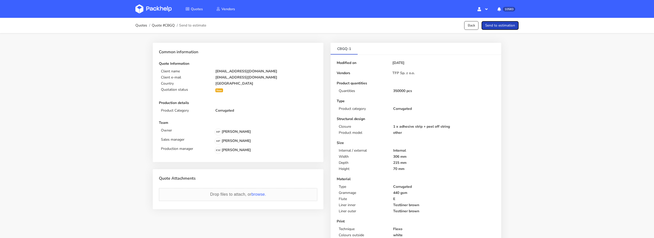
click at [506, 26] on button "Send to estimation" at bounding box center [499, 25] width 37 height 9
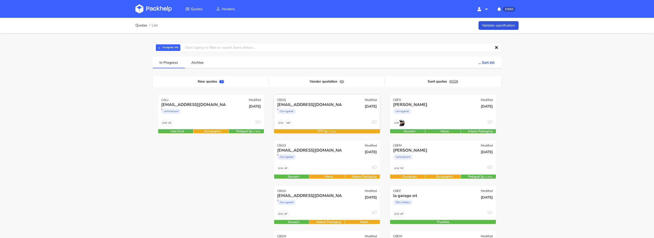
click at [329, 121] on div "MP KW 1" at bounding box center [327, 125] width 106 height 10
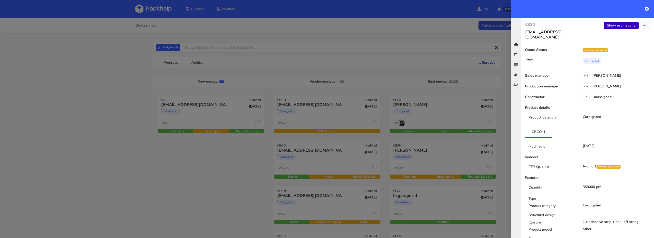
click at [609, 25] on link "Show estimations" at bounding box center [620, 25] width 35 height 7
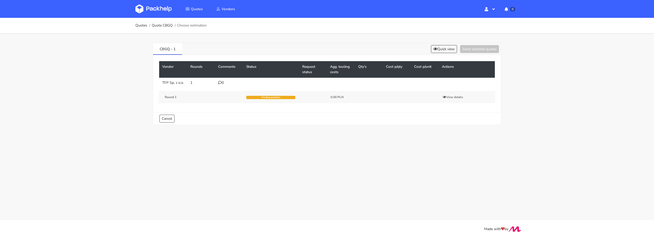
click at [221, 83] on icon at bounding box center [220, 83] width 4 height 4
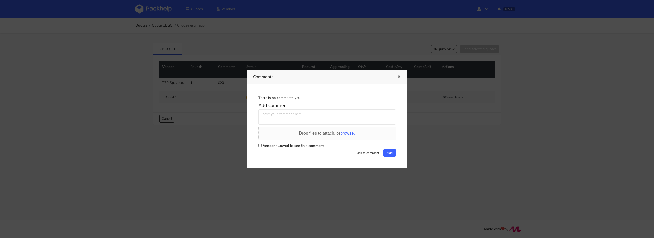
click at [260, 144] on input "Vendor allowed to see this comment" at bounding box center [259, 145] width 3 height 3
checkbox input "true"
click at [268, 117] on textarea at bounding box center [327, 117] width 138 height 15
paste textarea "R028609249_LWBM"
type textarea "Powtórka R028609249_LWBM, 171 000 szt pakowane na palety fumigowane 179 000 szt…"
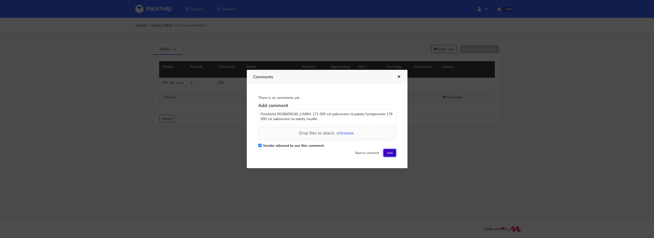
click at [389, 154] on button "Add" at bounding box center [389, 153] width 13 height 8
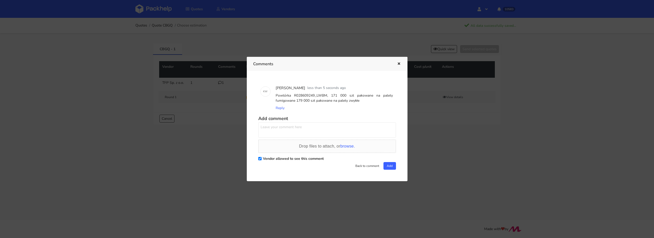
click at [124, 95] on div at bounding box center [327, 119] width 654 height 238
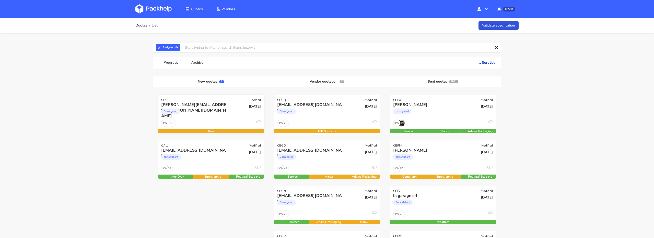
click at [201, 122] on div "DU KW 1" at bounding box center [211, 125] width 106 height 10
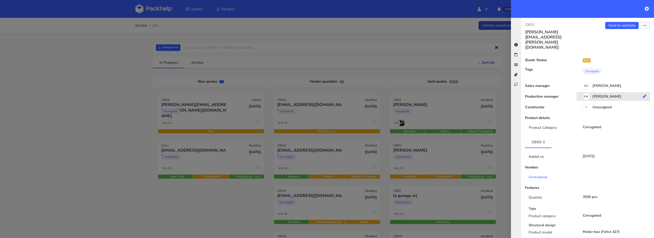
click at [607, 95] on div "KW Klaudia Wiśniewska" at bounding box center [614, 98] width 77 height 6
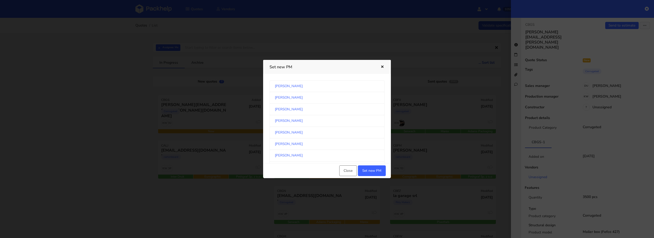
scroll to position [269, 0]
click at [334, 119] on link "Michał Palasek" at bounding box center [326, 118] width 115 height 11
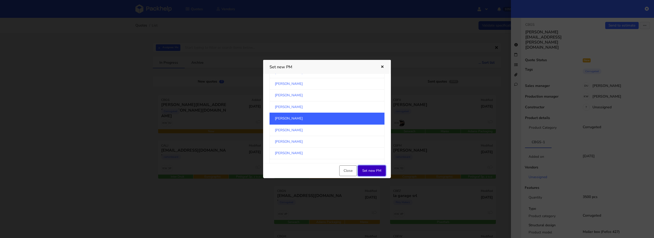
click at [373, 170] on button "Set new PM" at bounding box center [372, 171] width 28 height 11
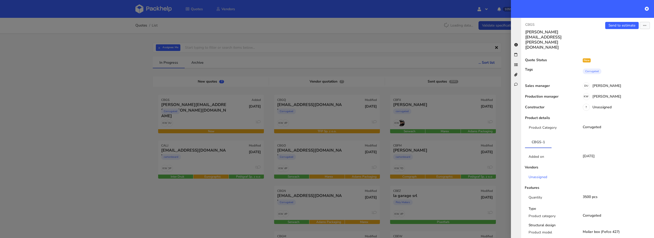
drag, startPoint x: 126, startPoint y: 106, endPoint x: 130, endPoint y: 106, distance: 4.1
click at [126, 106] on div at bounding box center [327, 119] width 654 height 238
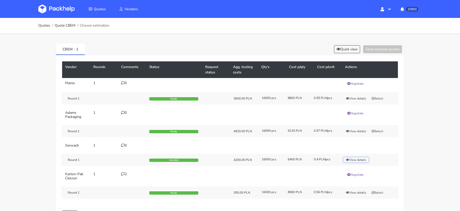
click at [354, 157] on button "View details" at bounding box center [355, 159] width 25 height 5
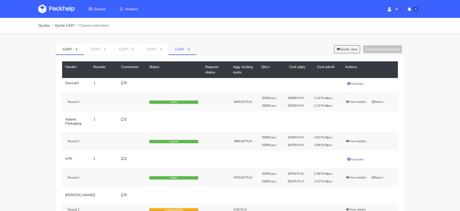
click at [185, 52] on link "CAXY - 5" at bounding box center [182, 48] width 28 height 11
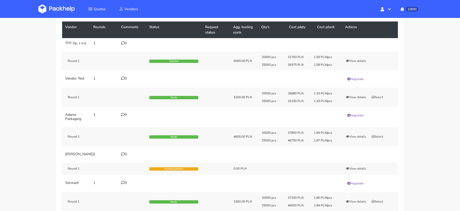
scroll to position [48, 0]
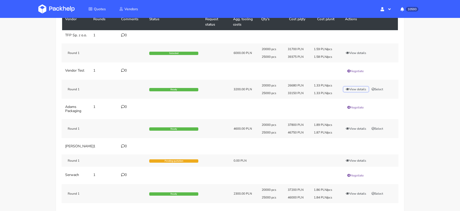
click at [351, 92] on button "View details" at bounding box center [355, 89] width 25 height 5
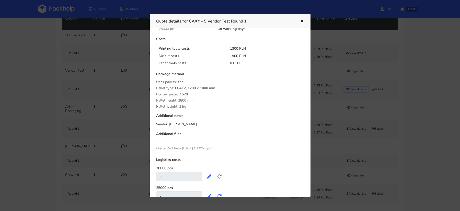
scroll to position [83, 0]
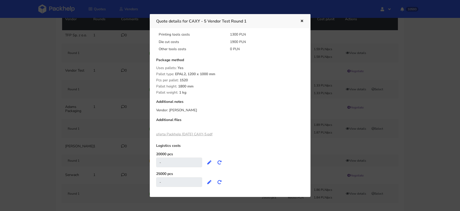
click at [180, 134] on link "oferta Packhelp [DATE] CAXY-5.pdf" at bounding box center [184, 133] width 56 height 5
click at [105, 122] on div at bounding box center [230, 105] width 460 height 211
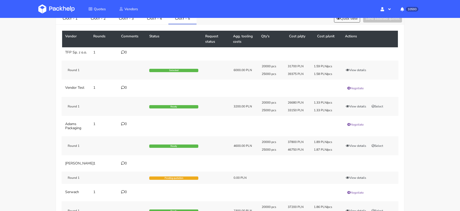
scroll to position [0, 0]
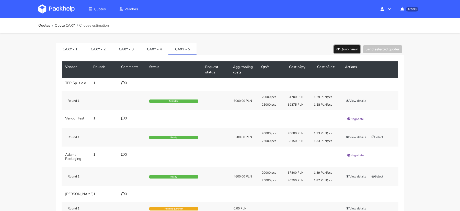
click at [338, 50] on icon at bounding box center [338, 49] width 4 height 4
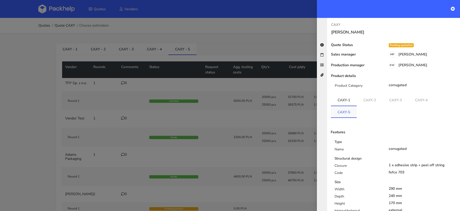
click at [343, 110] on link "CAXY-5" at bounding box center [344, 111] width 26 height 11
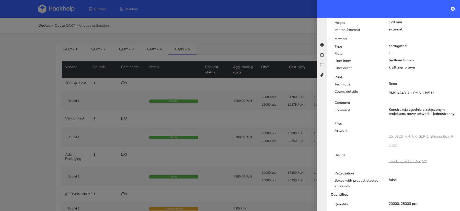
scroll to position [182, 0]
click at [407, 158] on link "1669_1_F703_E_V2.pdf" at bounding box center [407, 159] width 38 height 5
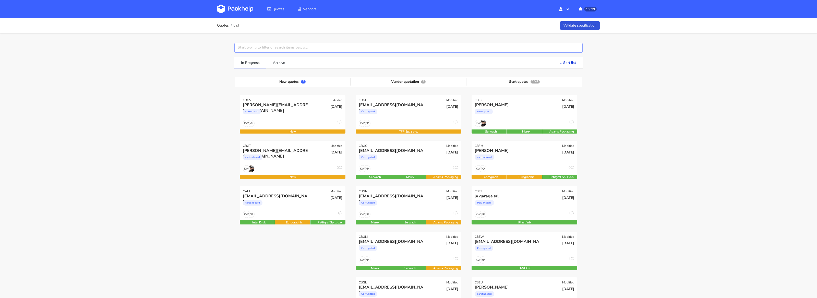
click at [244, 46] on input "text" at bounding box center [408, 48] width 348 height 10
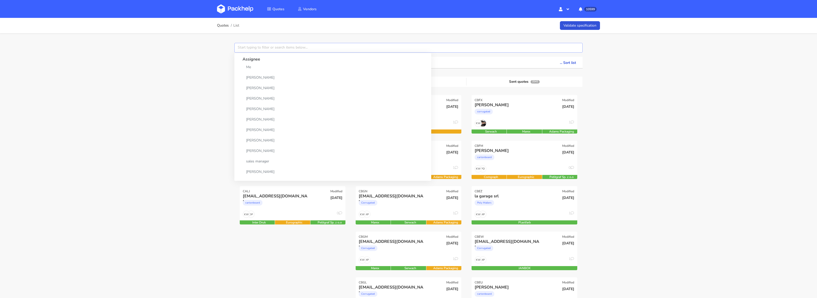
paste input "CBFM2"
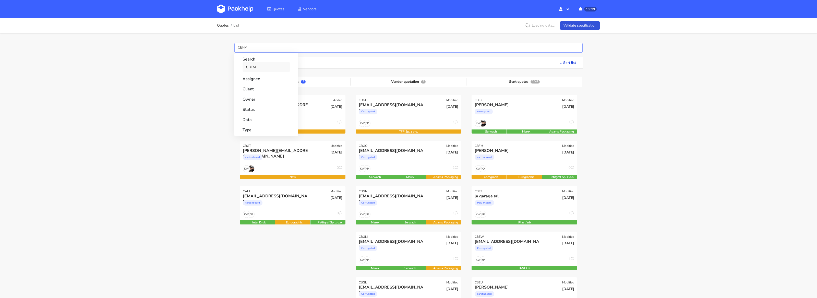
type input "CBFM"
click at [252, 67] on link "CBFM" at bounding box center [266, 66] width 47 height 9
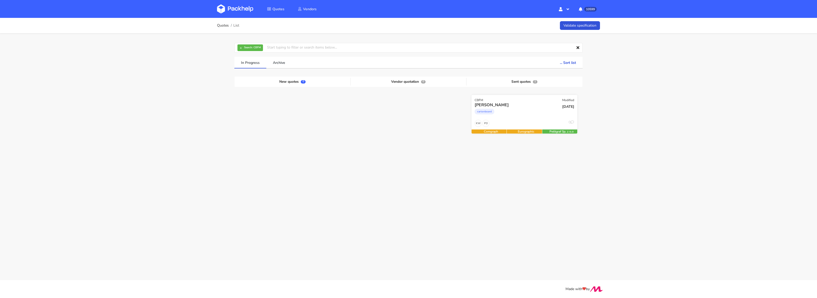
click at [505, 120] on div "PD KW 0" at bounding box center [525, 125] width 106 height 10
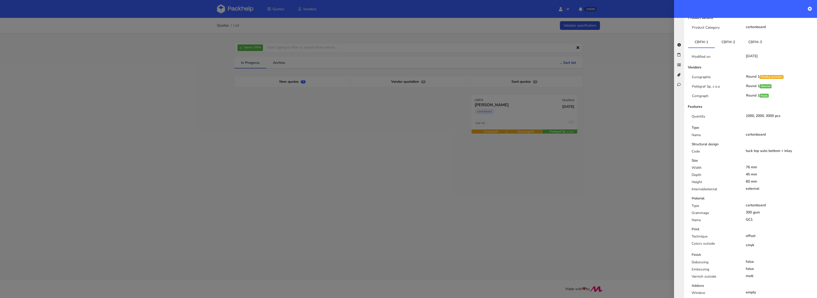
scroll to position [77, 0]
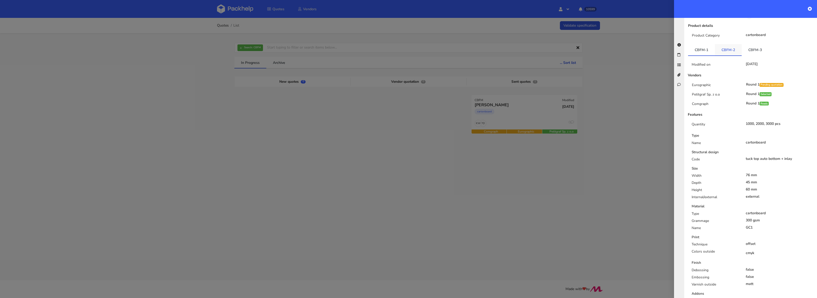
click at [728, 53] on link "CBFM-2" at bounding box center [728, 49] width 27 height 11
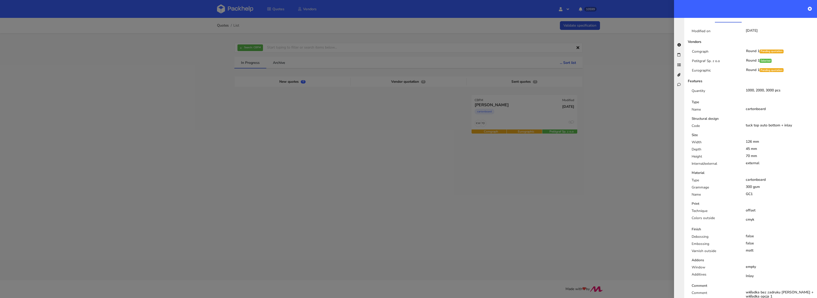
scroll to position [100, 0]
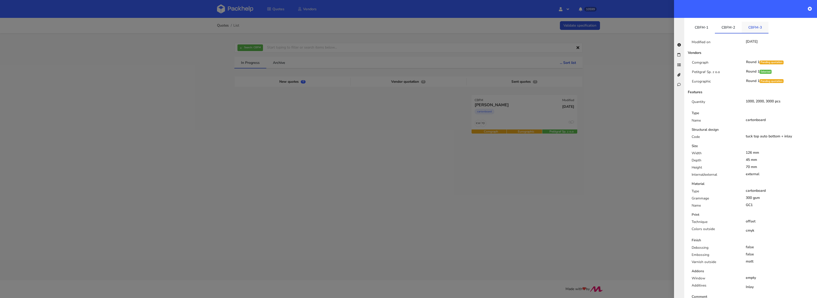
click at [756, 29] on link "CBFM-3" at bounding box center [755, 27] width 27 height 11
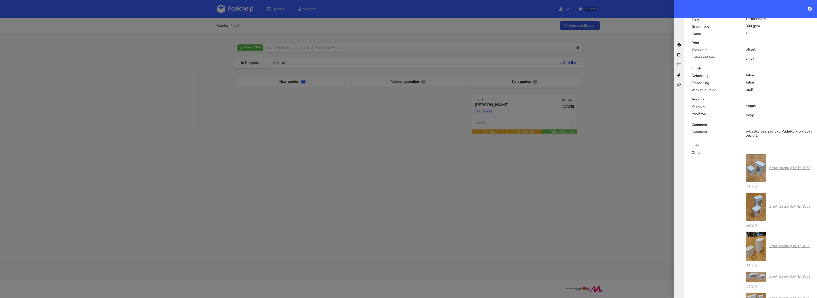
scroll to position [271, 0]
